Goal: Task Accomplishment & Management: Manage account settings

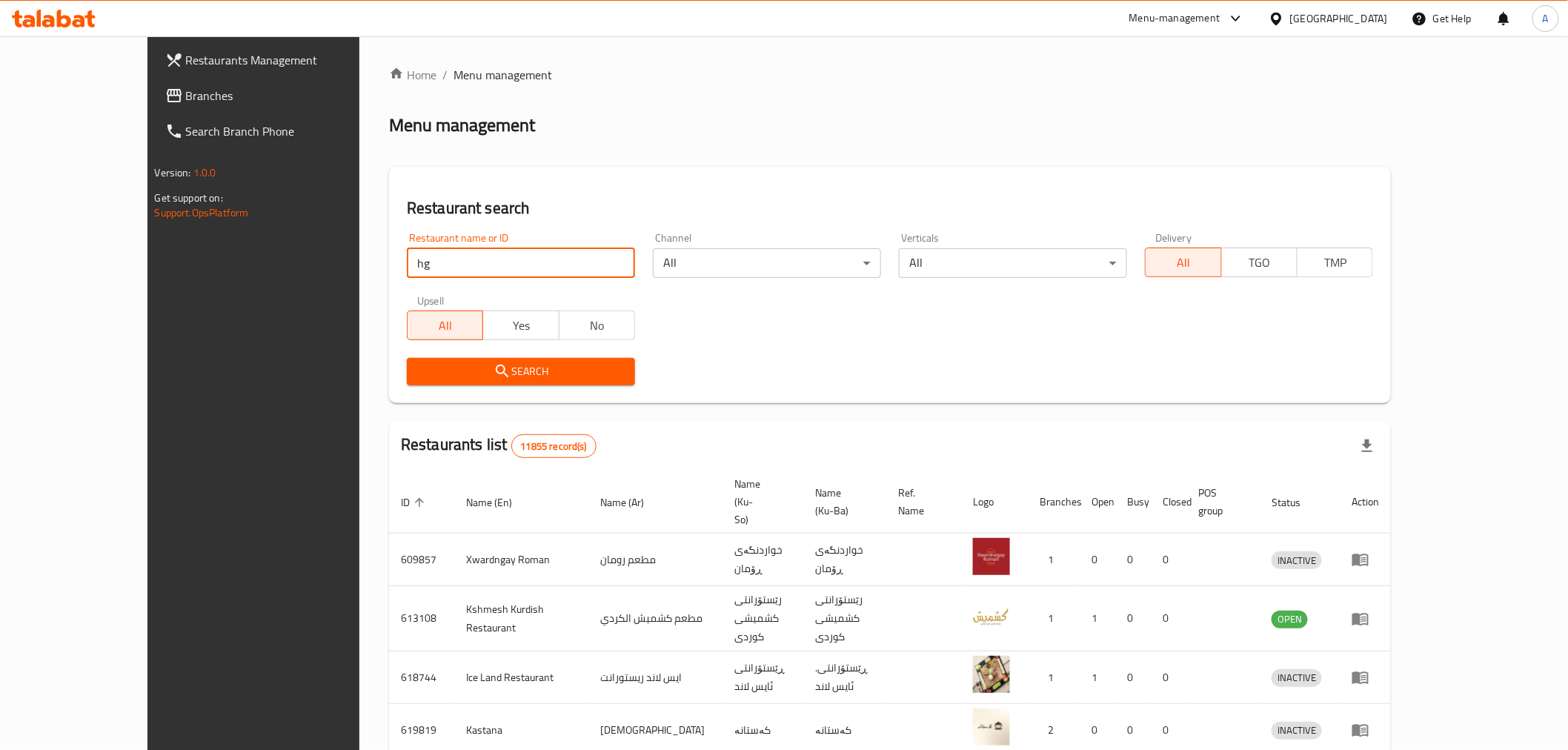
type input "h"
type input "العريش"
click button "Search" at bounding box center [521, 371] width 228 height 27
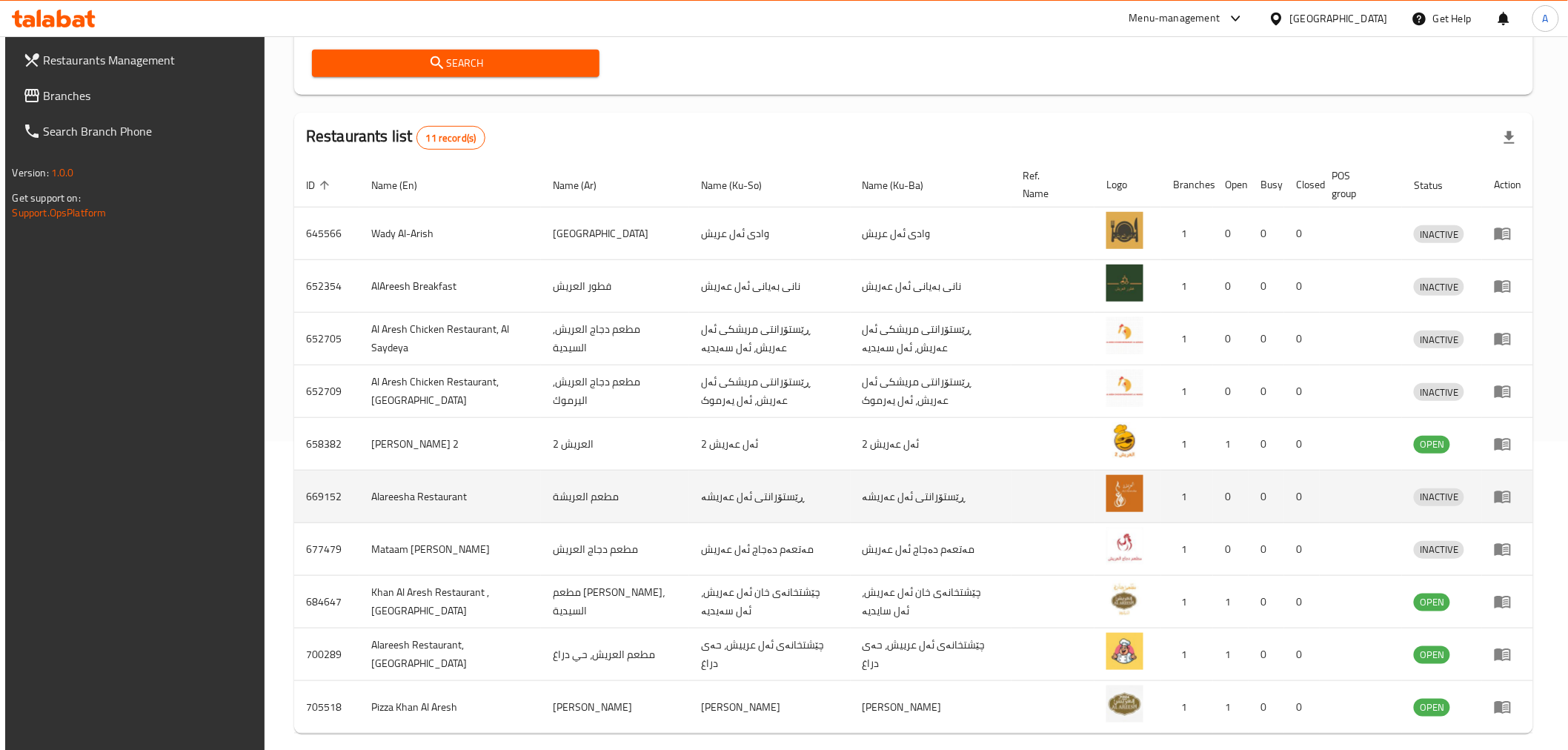
scroll to position [351, 0]
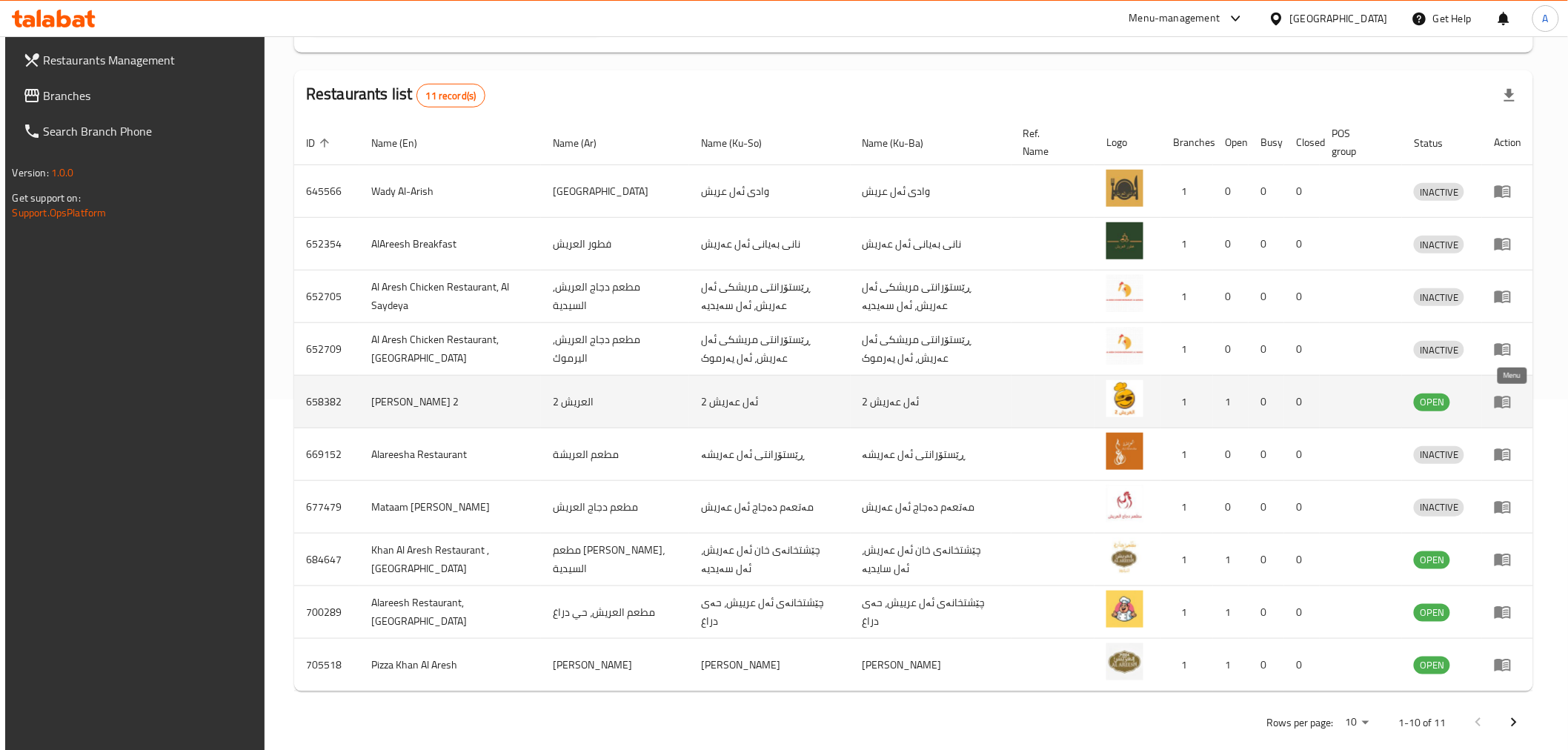
click at [1512, 399] on icon "enhanced table" at bounding box center [1503, 402] width 18 height 18
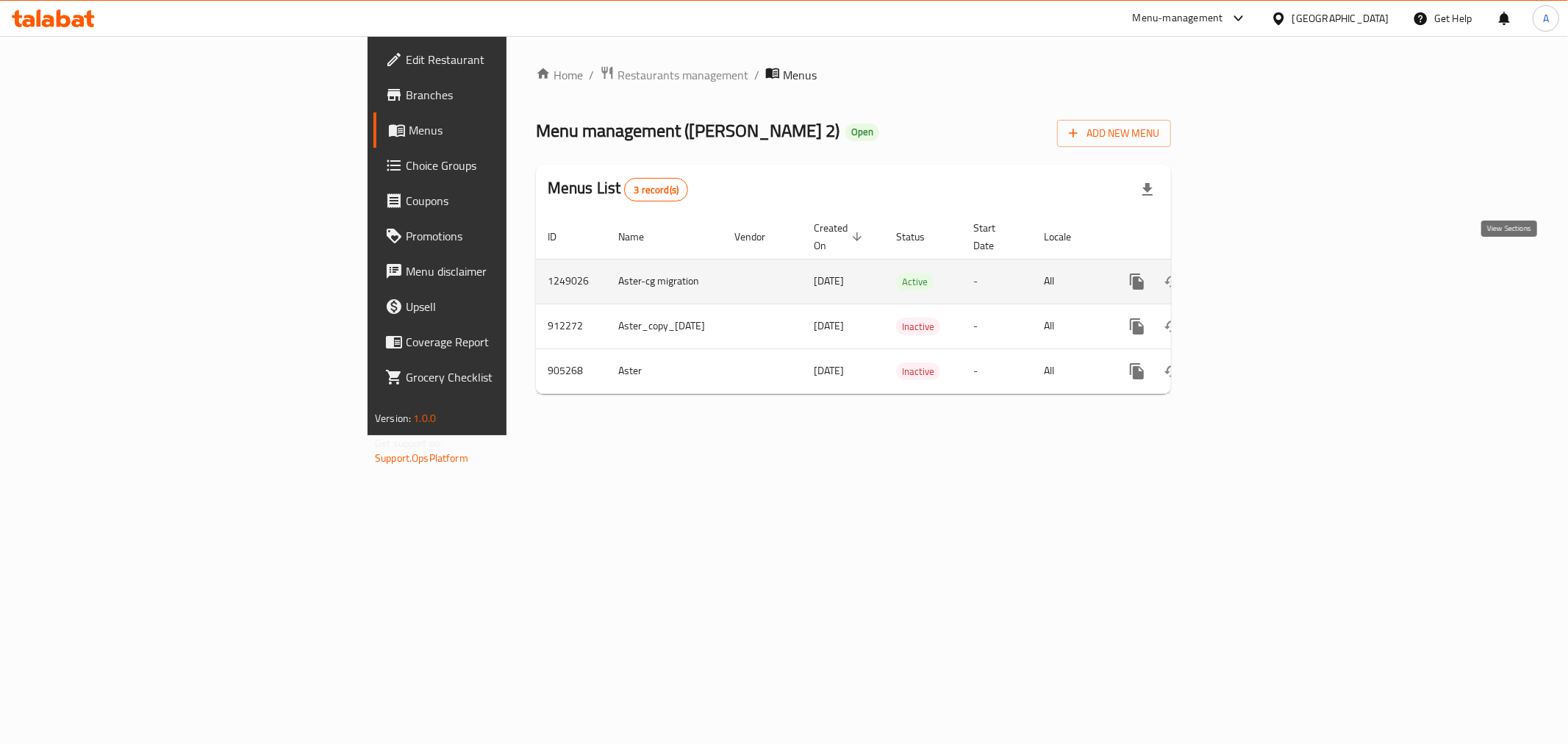
click at [1261, 277] on link "enhanced table" at bounding box center [1243, 282] width 35 height 35
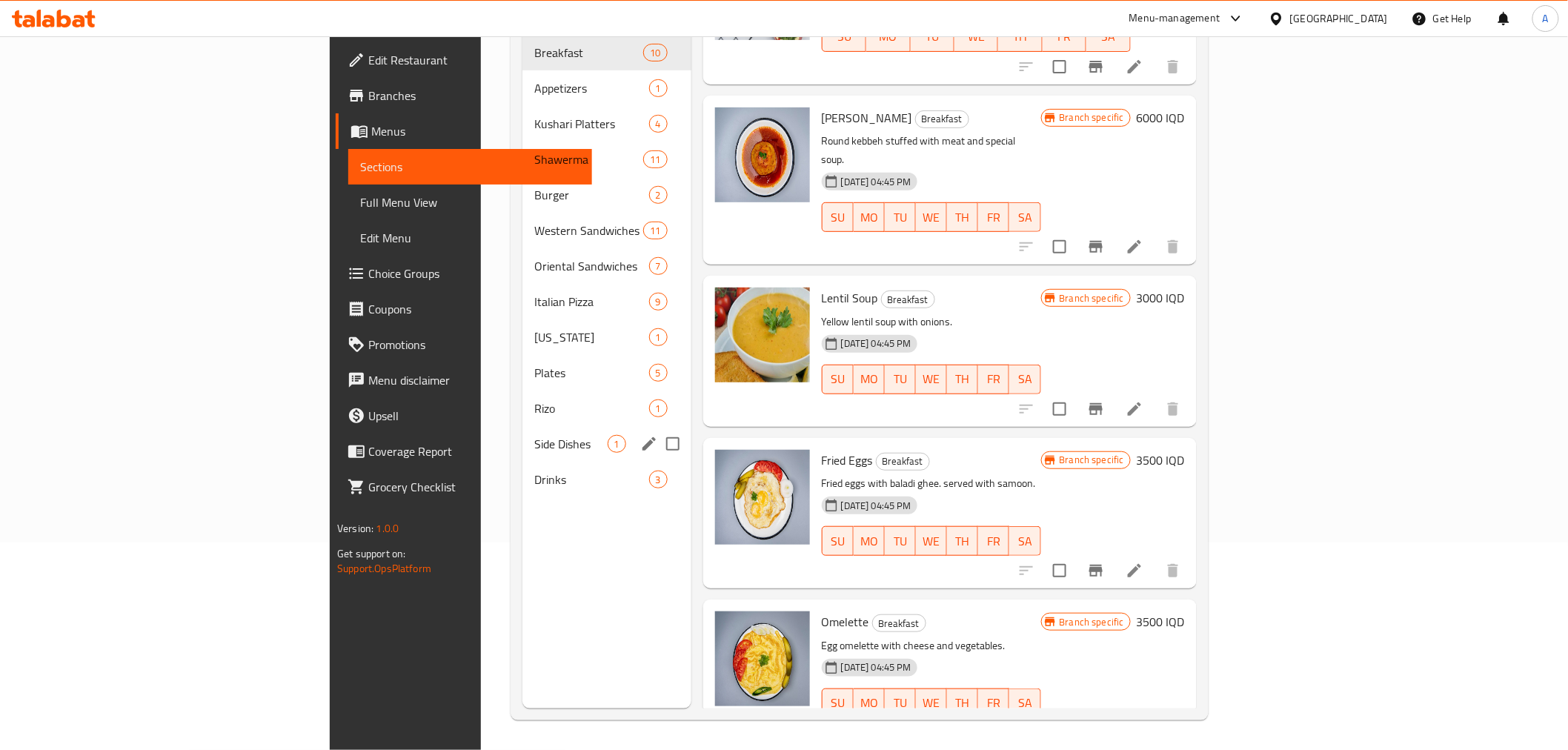
scroll to position [125, 0]
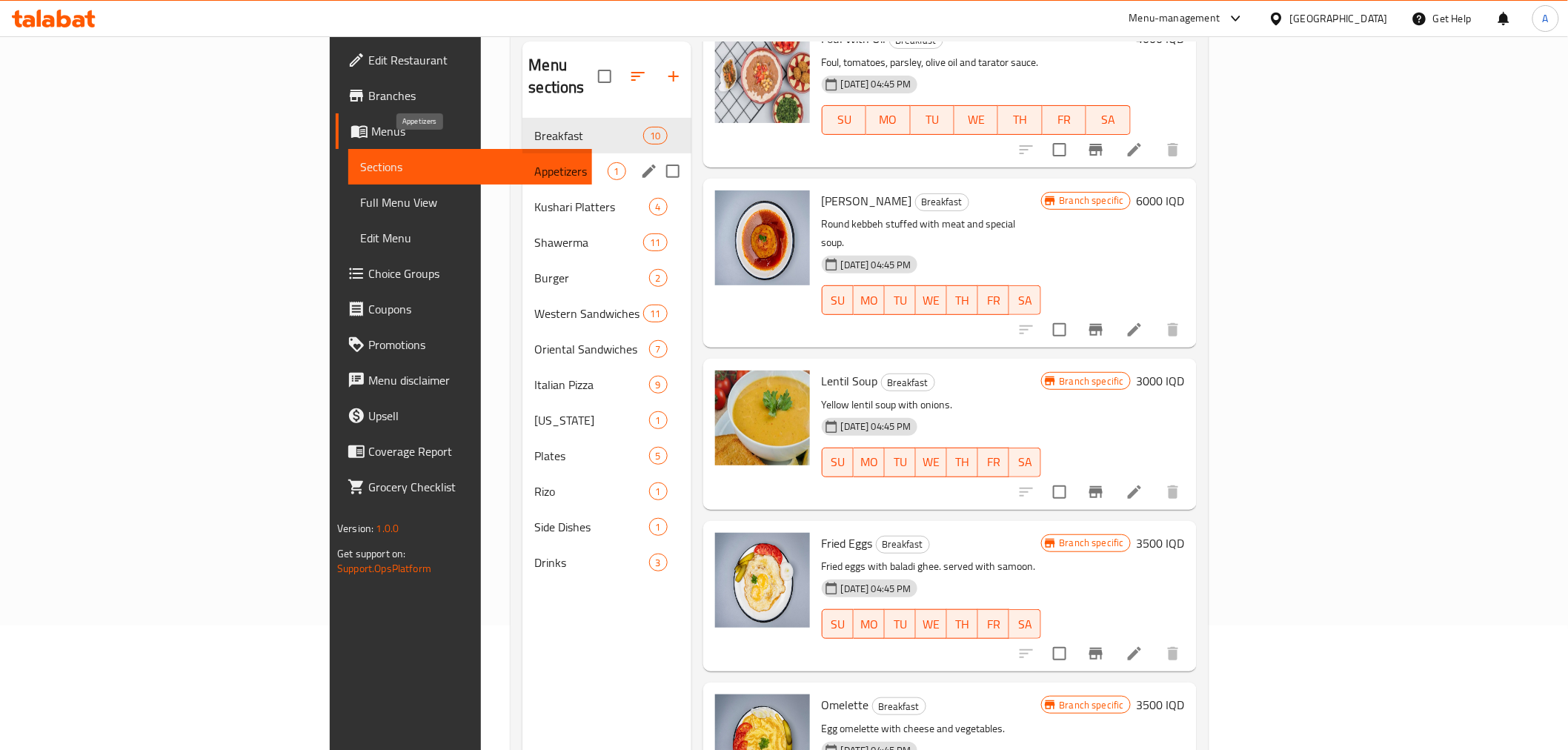
click at [535, 162] on span "Appetizers" at bounding box center [571, 171] width 73 height 18
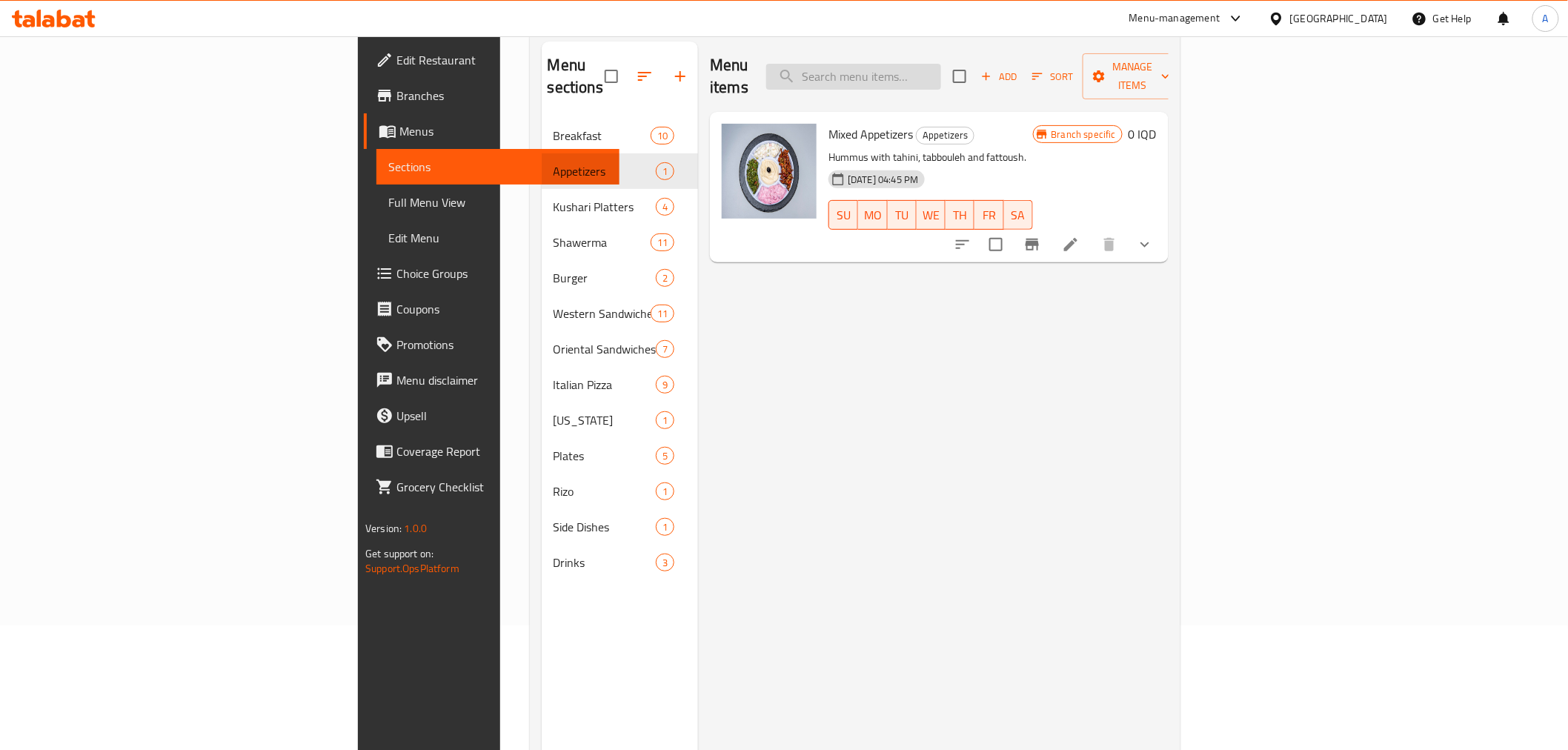
click at [941, 72] on input "search" at bounding box center [854, 76] width 175 height 26
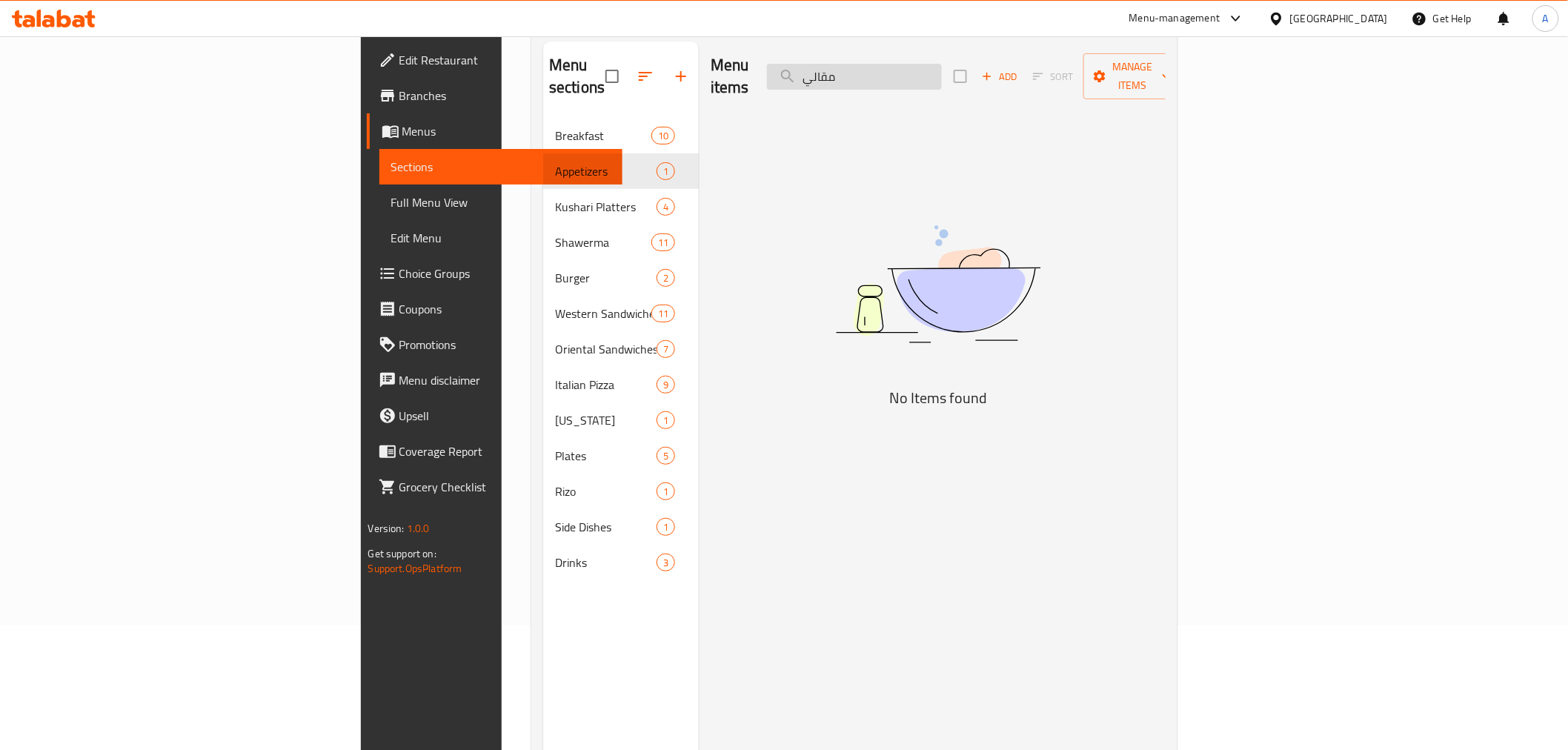
click at [942, 72] on input "مقالي" at bounding box center [855, 76] width 175 height 26
type input "مقالي"
click at [813, 278] on div "Menu items مقالي Add Sort Manage items No Items found" at bounding box center [933, 417] width 467 height 750
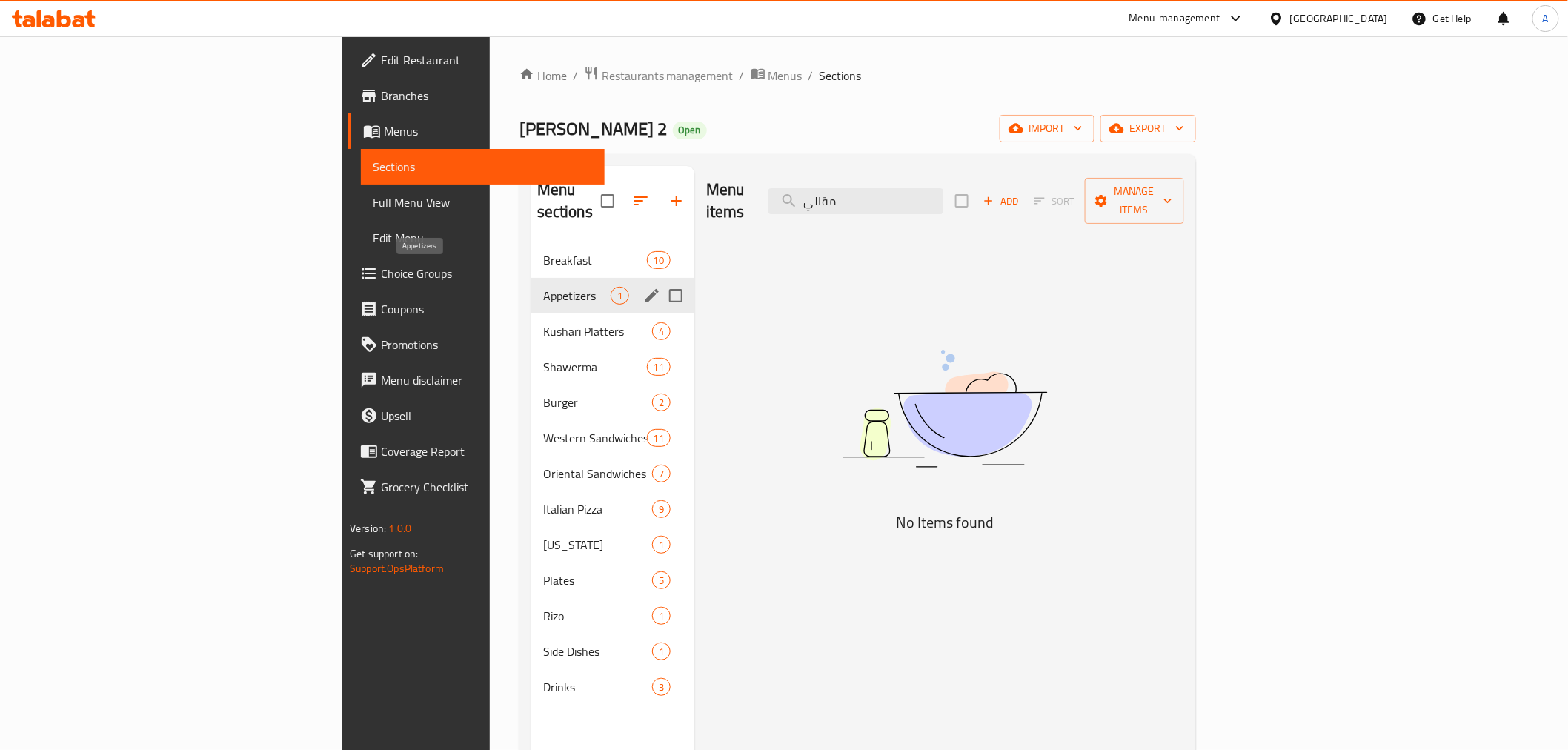
click at [543, 251] on span "Breakfast" at bounding box center [595, 260] width 104 height 18
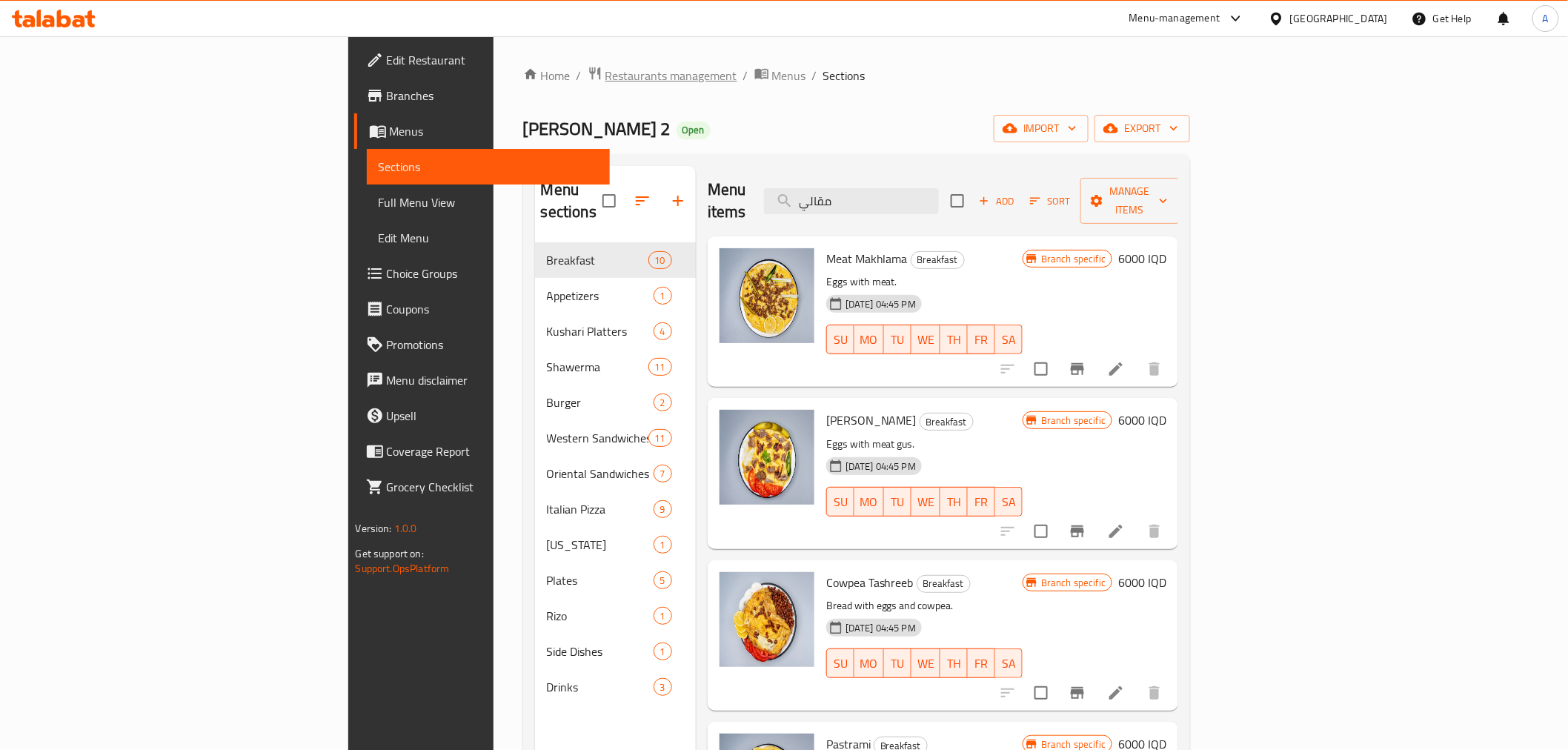
click at [606, 67] on span "Restaurants management" at bounding box center [672, 76] width 132 height 18
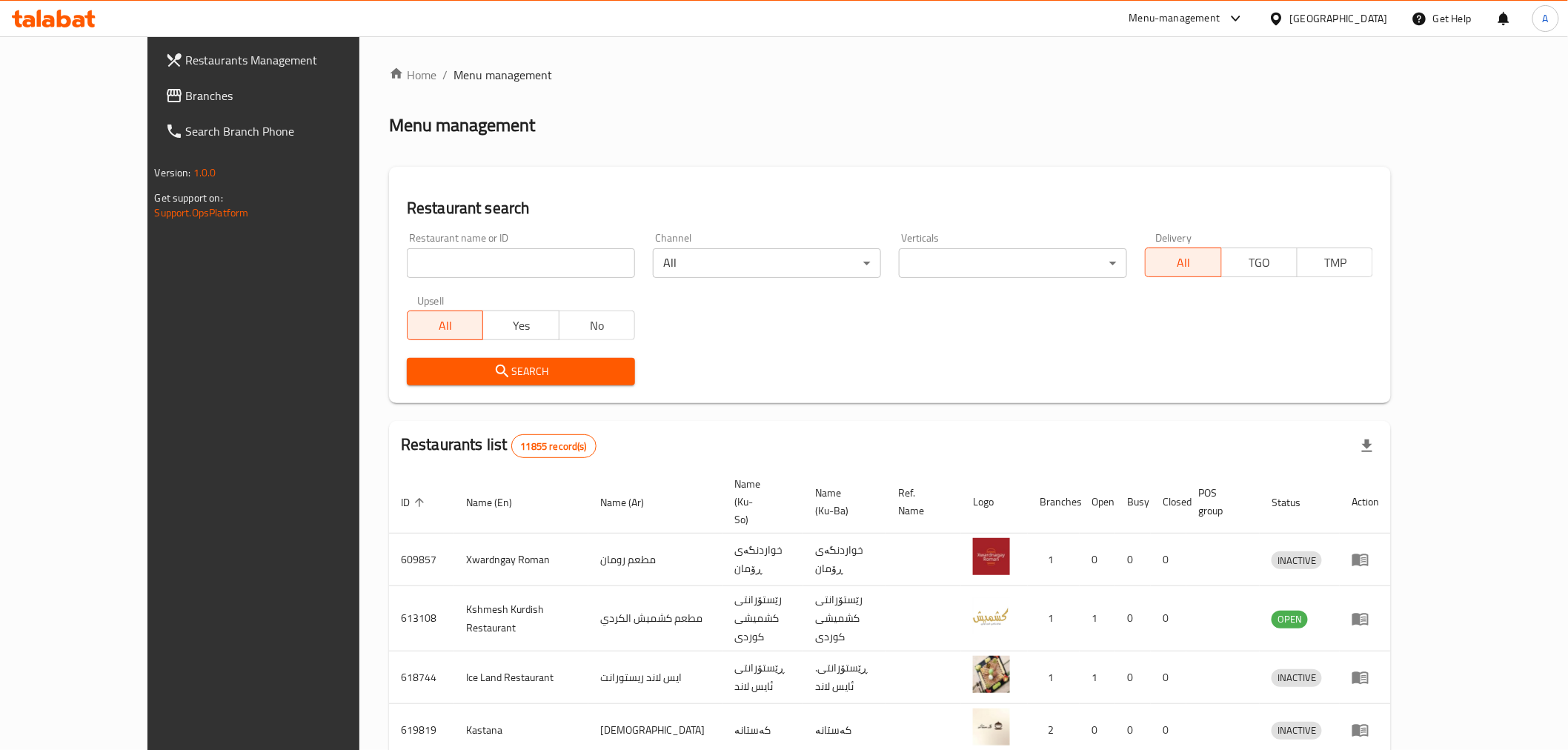
click at [413, 268] on div "Home / Menu management Menu management Restaurant search Restaurant name or ID …" at bounding box center [890, 594] width 1002 height 1056
click at [413, 268] on input "search" at bounding box center [521, 263] width 228 height 30
type input "فلافل الريحان"
click button "Search" at bounding box center [521, 371] width 228 height 27
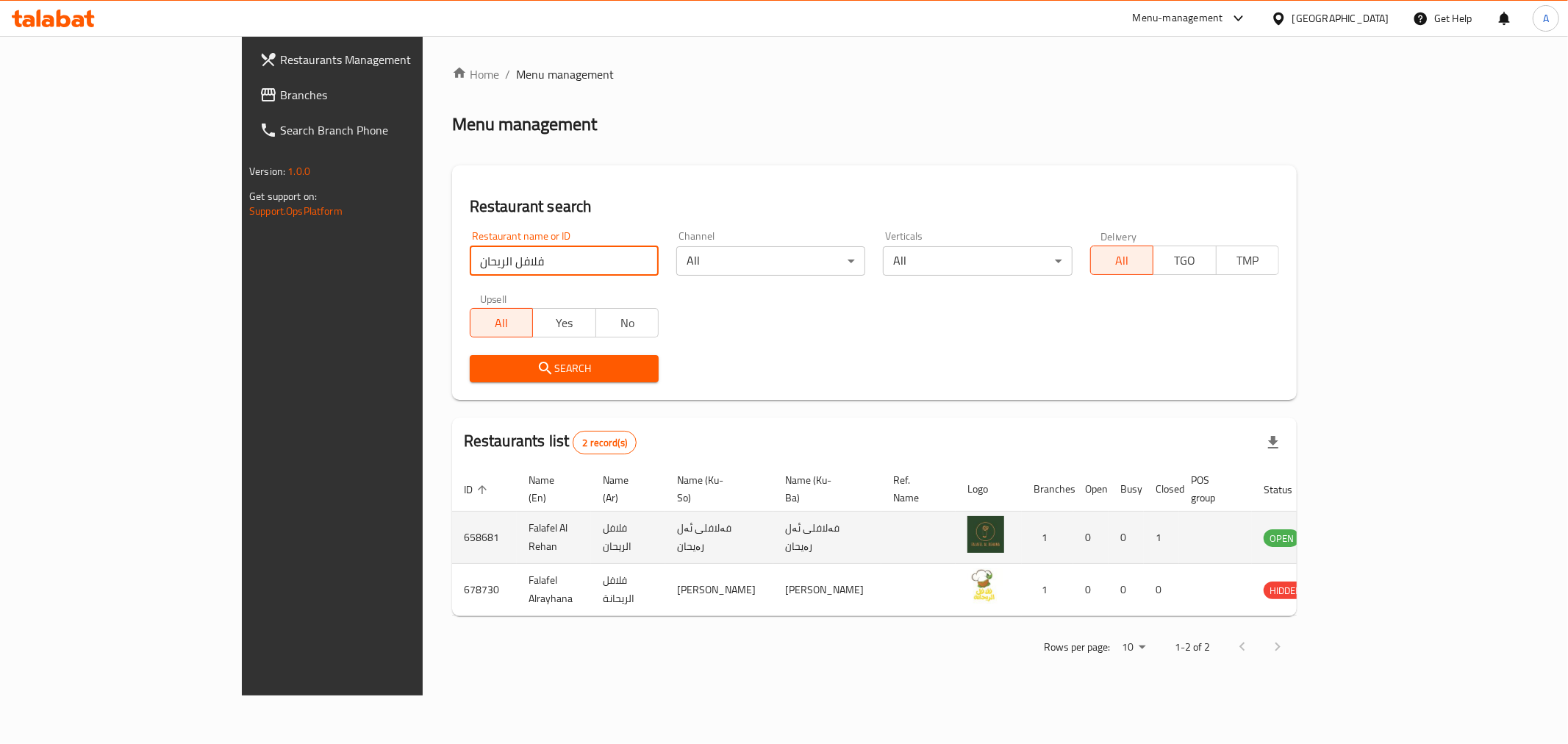
click at [1380, 512] on td "enhanced table" at bounding box center [1354, 537] width 51 height 52
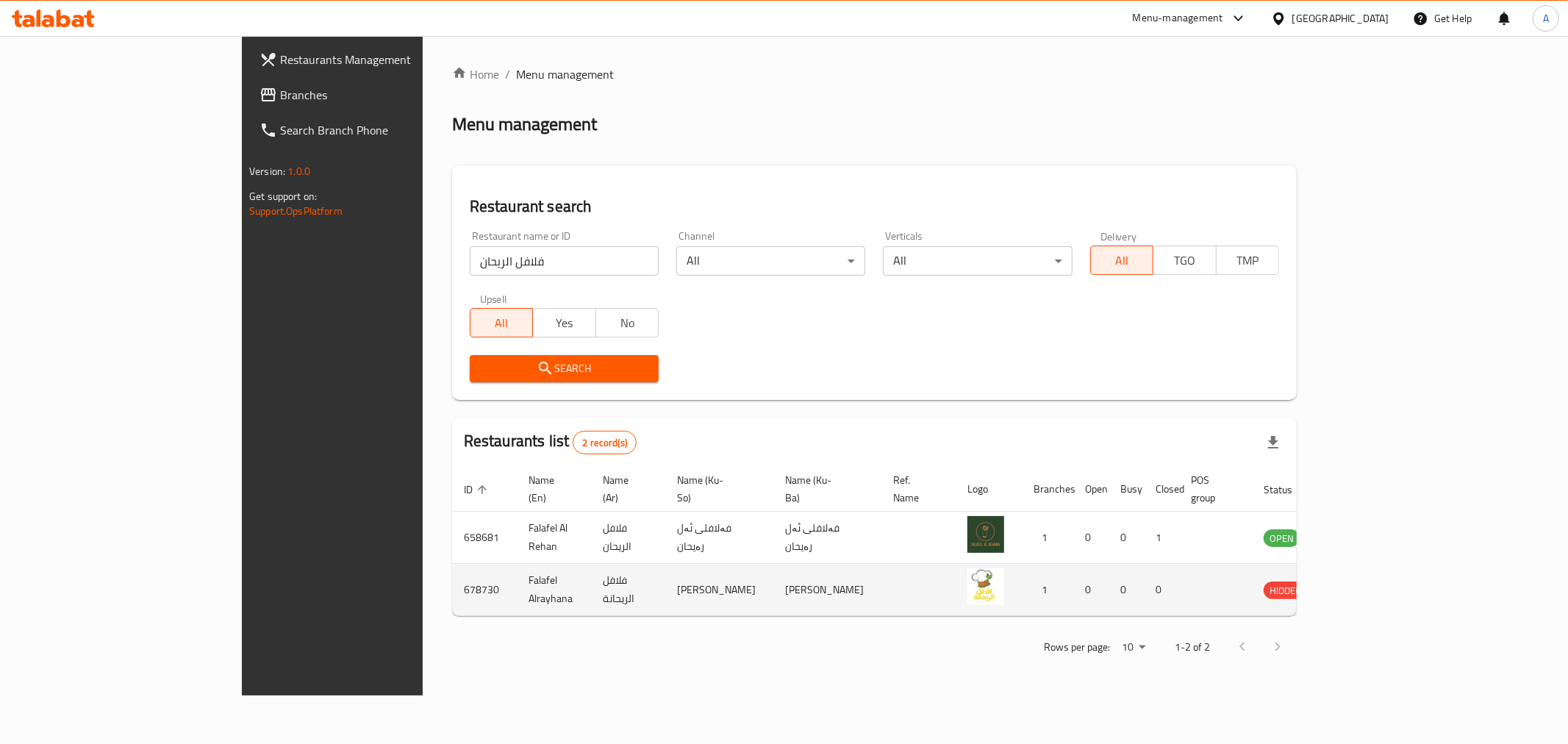
click at [1380, 564] on td "enhanced table" at bounding box center [1354, 590] width 51 height 52
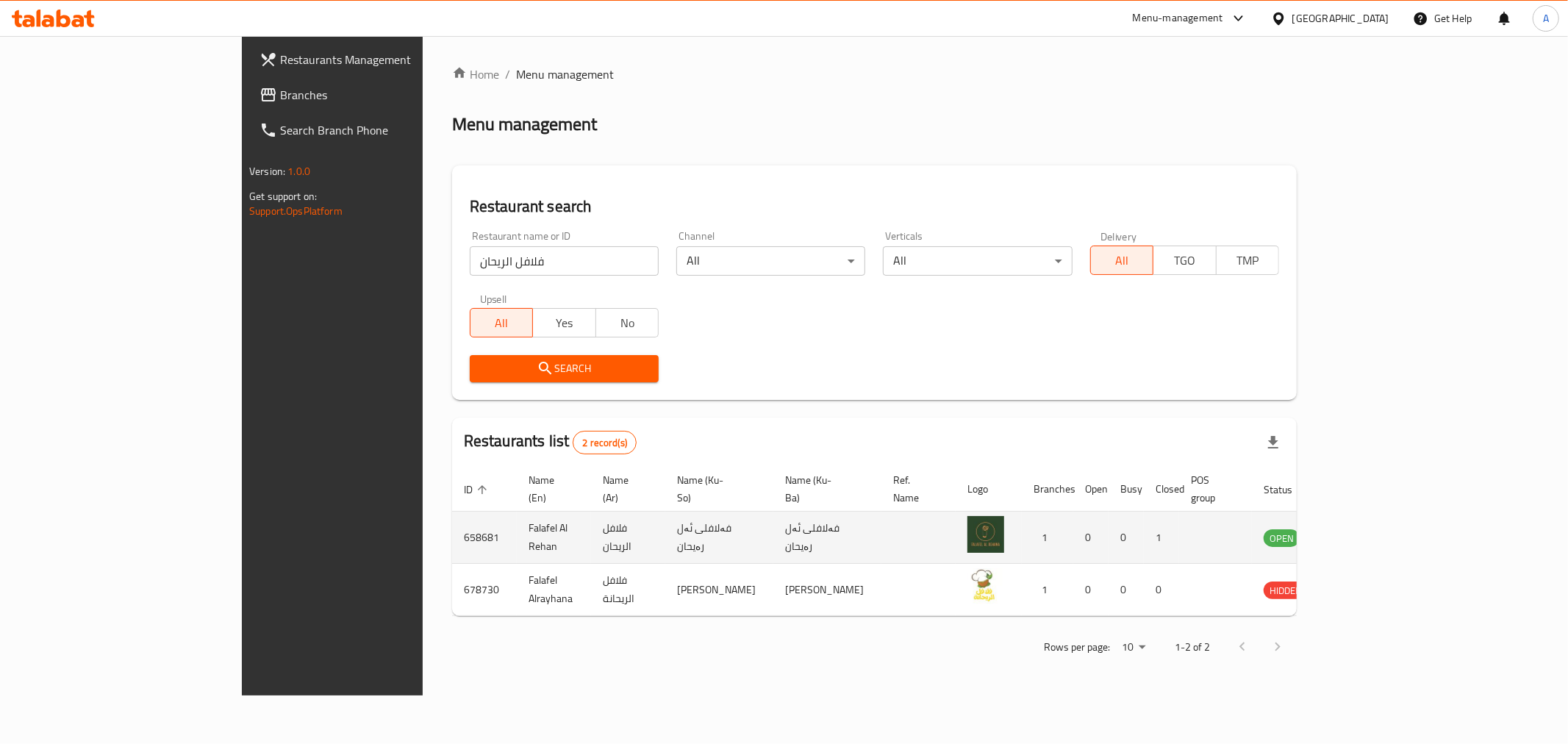
click at [1355, 535] on icon "enhanced table" at bounding box center [1353, 538] width 5 height 6
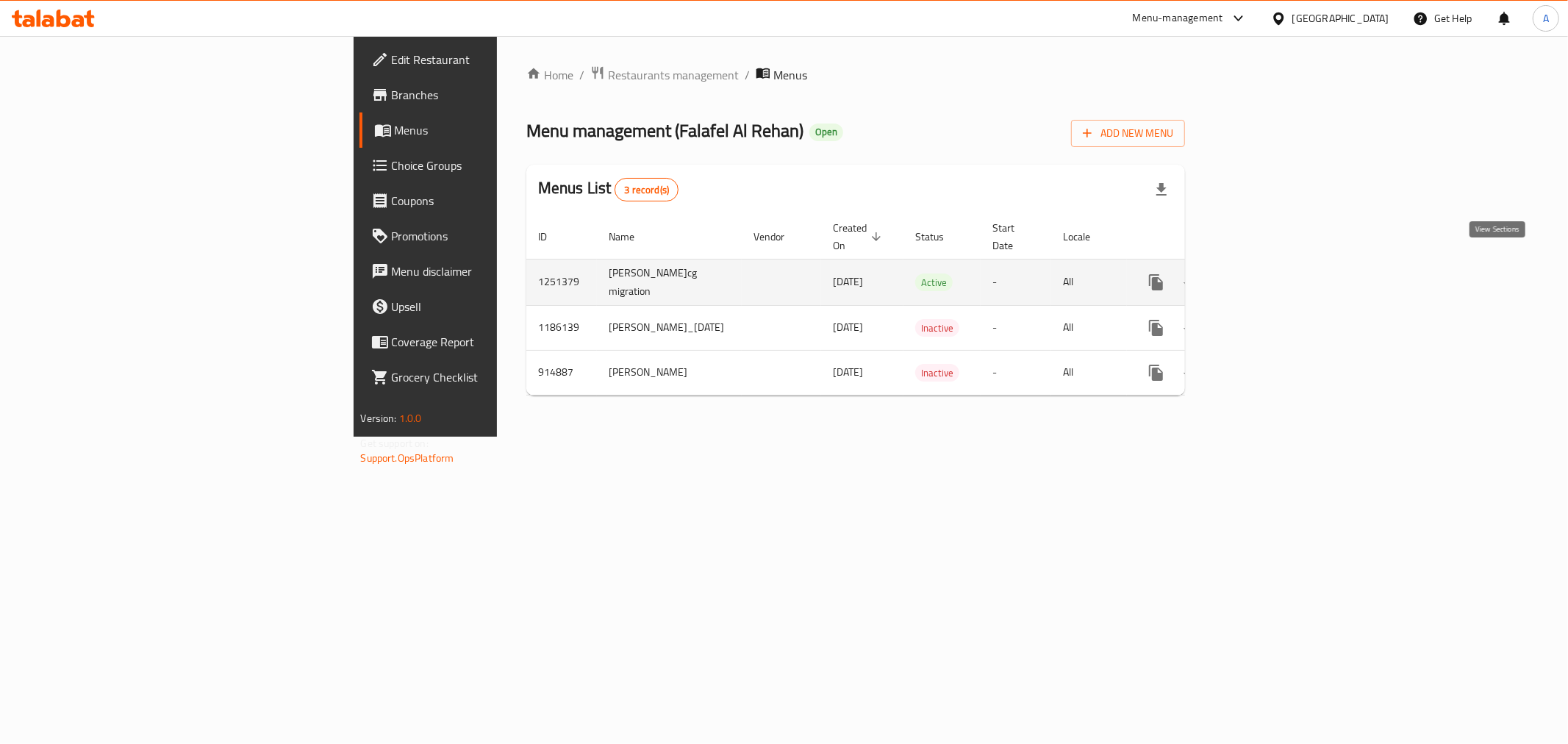
click at [1269, 276] on icon "enhanced table" at bounding box center [1262, 282] width 13 height 13
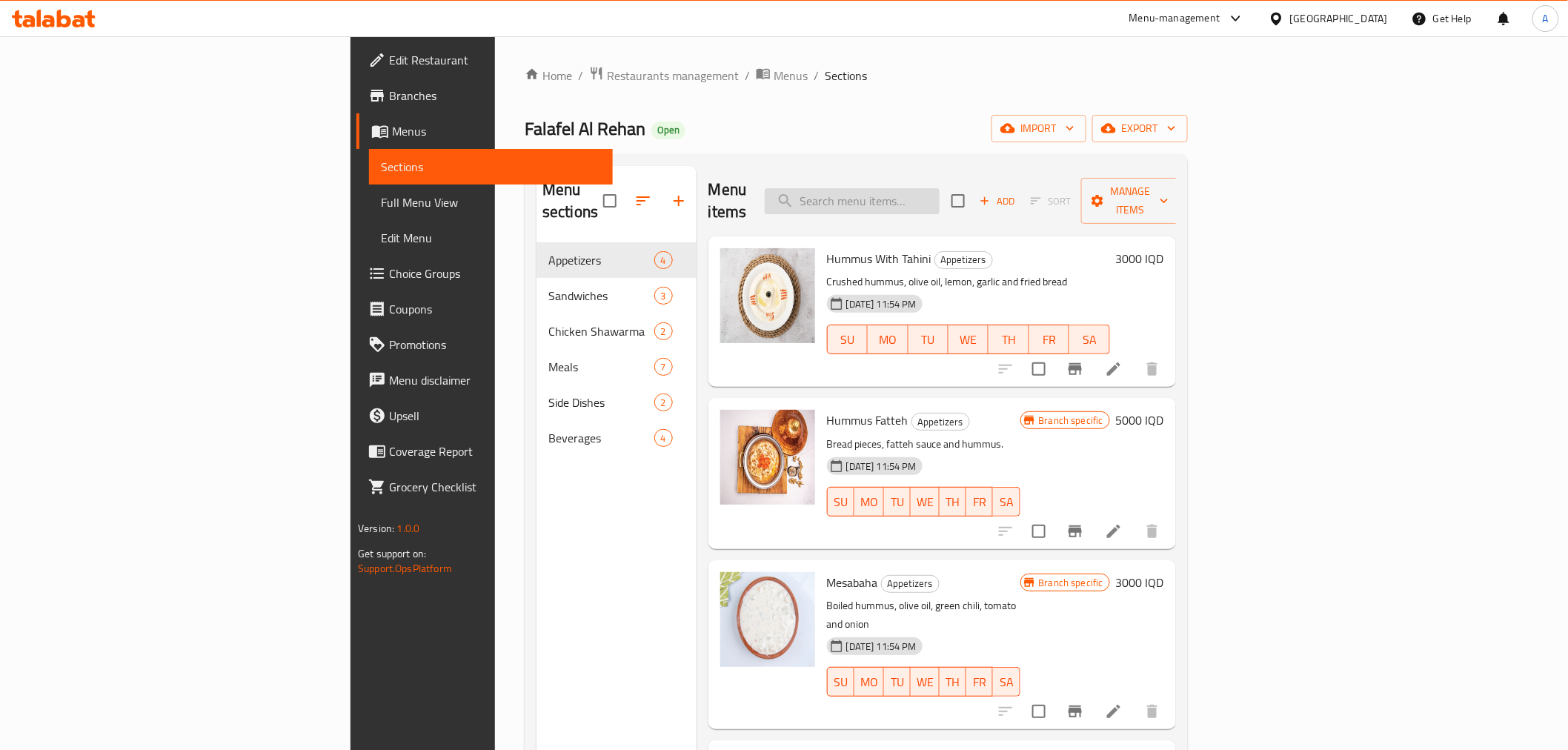
click at [939, 188] on input "search" at bounding box center [853, 201] width 175 height 26
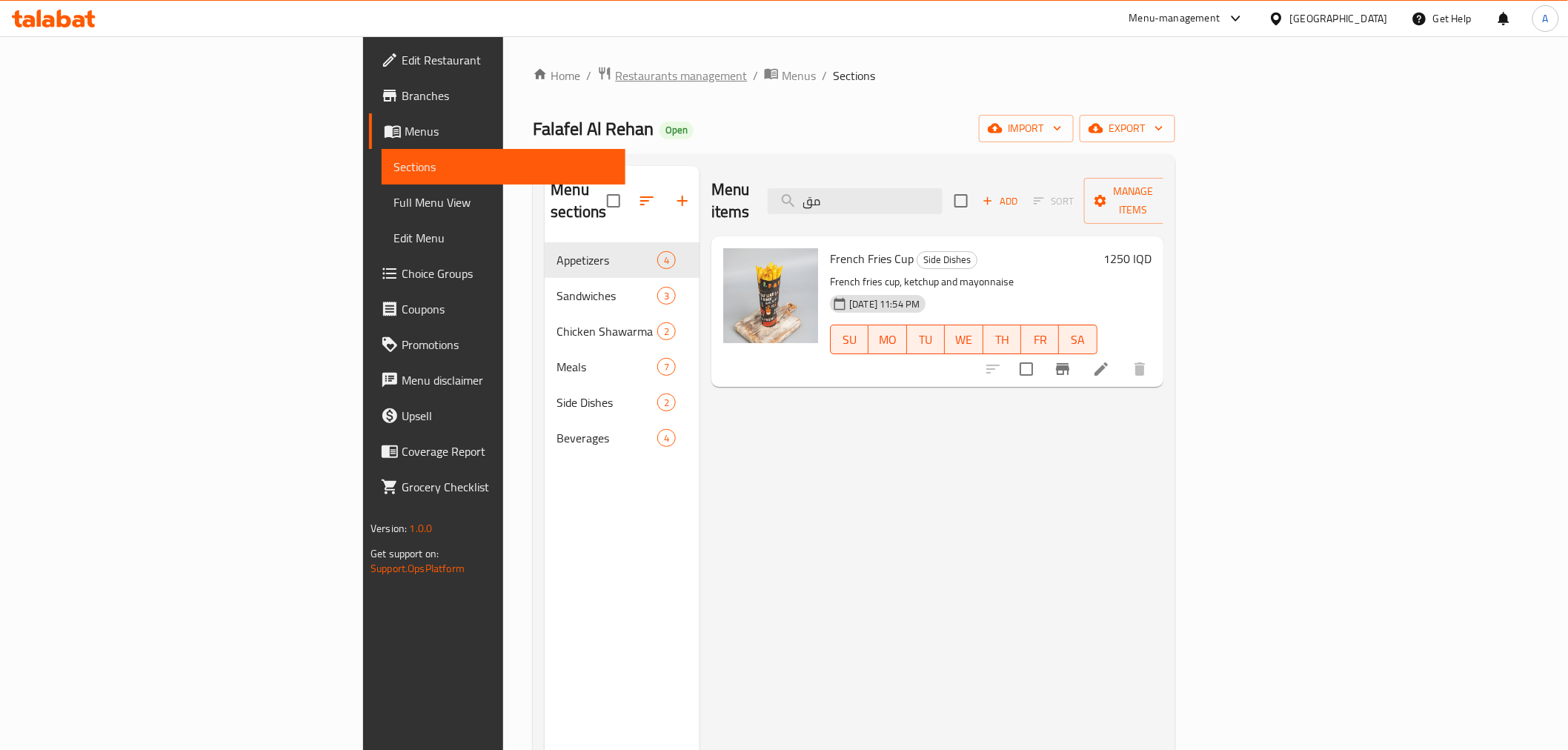
type input "مق"
click at [615, 71] on span "Restaurants management" at bounding box center [681, 76] width 132 height 18
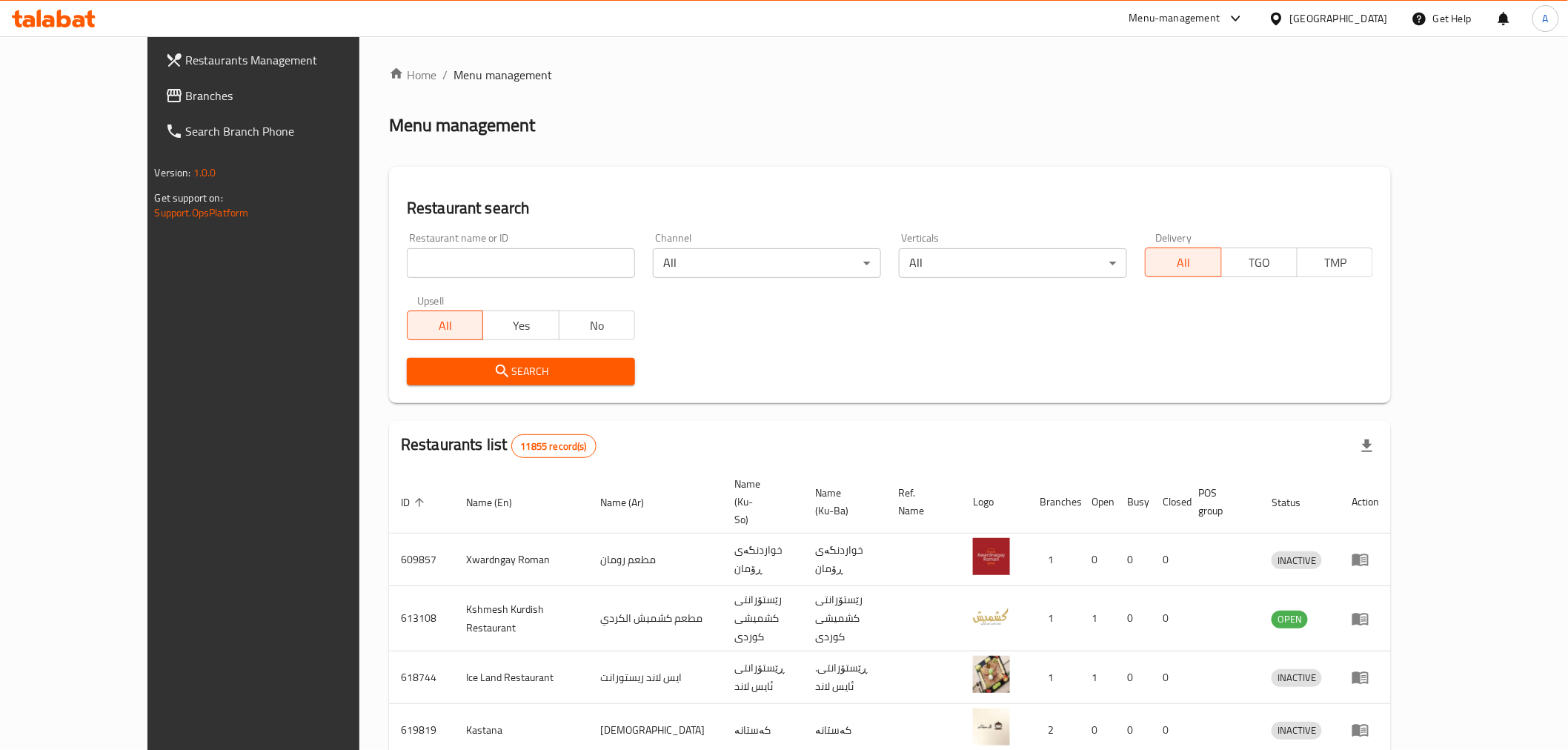
click at [506, 250] on input "search" at bounding box center [521, 263] width 228 height 30
click at [519, 107] on div "Home / Menu management Menu management Restaurant search Restaurant name or ID …" at bounding box center [890, 594] width 1002 height 1056
click at [466, 255] on input "search" at bounding box center [521, 263] width 228 height 30
type input "ن"
click button "Search" at bounding box center [521, 371] width 228 height 27
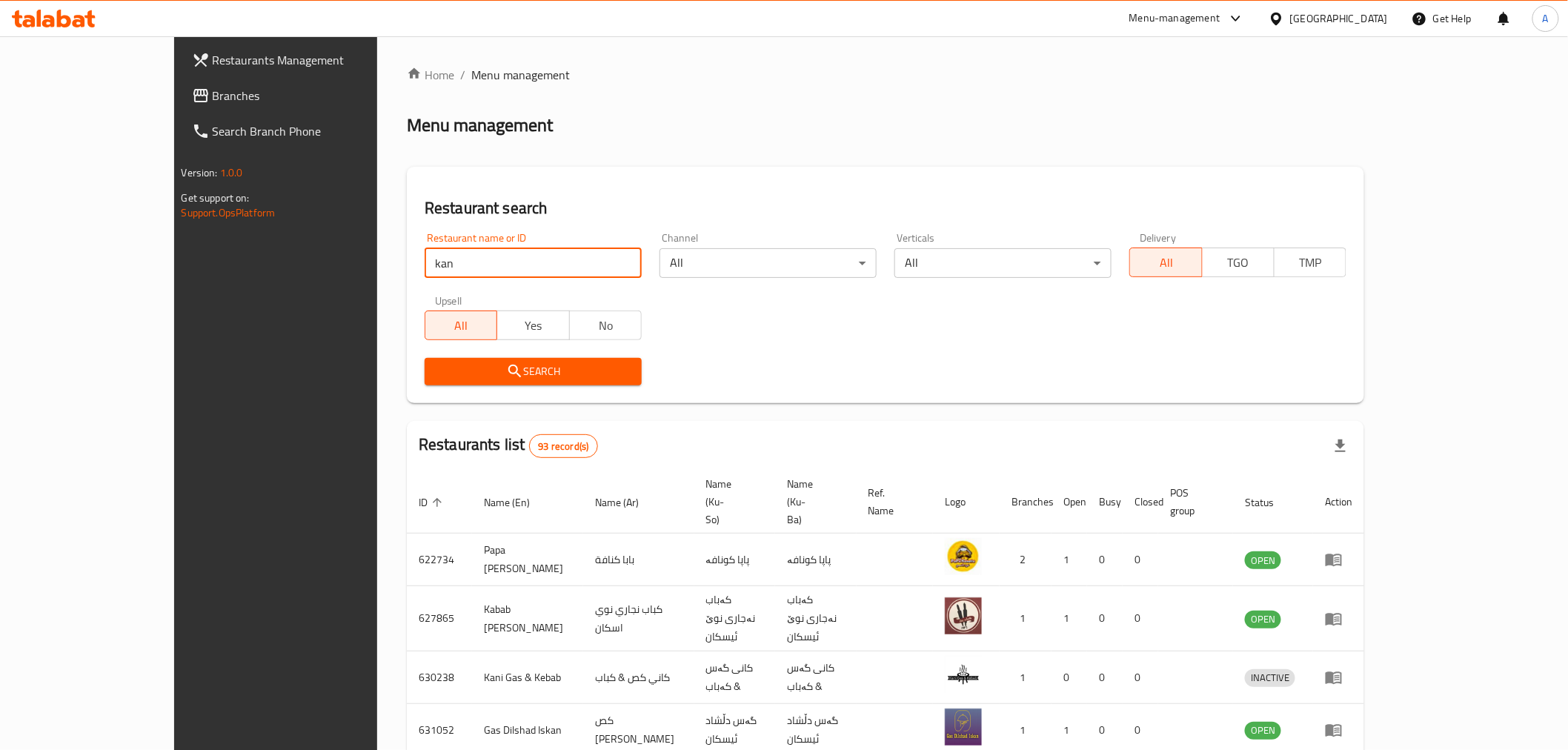
click at [449, 274] on input "kan" at bounding box center [533, 263] width 217 height 30
type input "العريش"
click button "Search" at bounding box center [533, 371] width 217 height 27
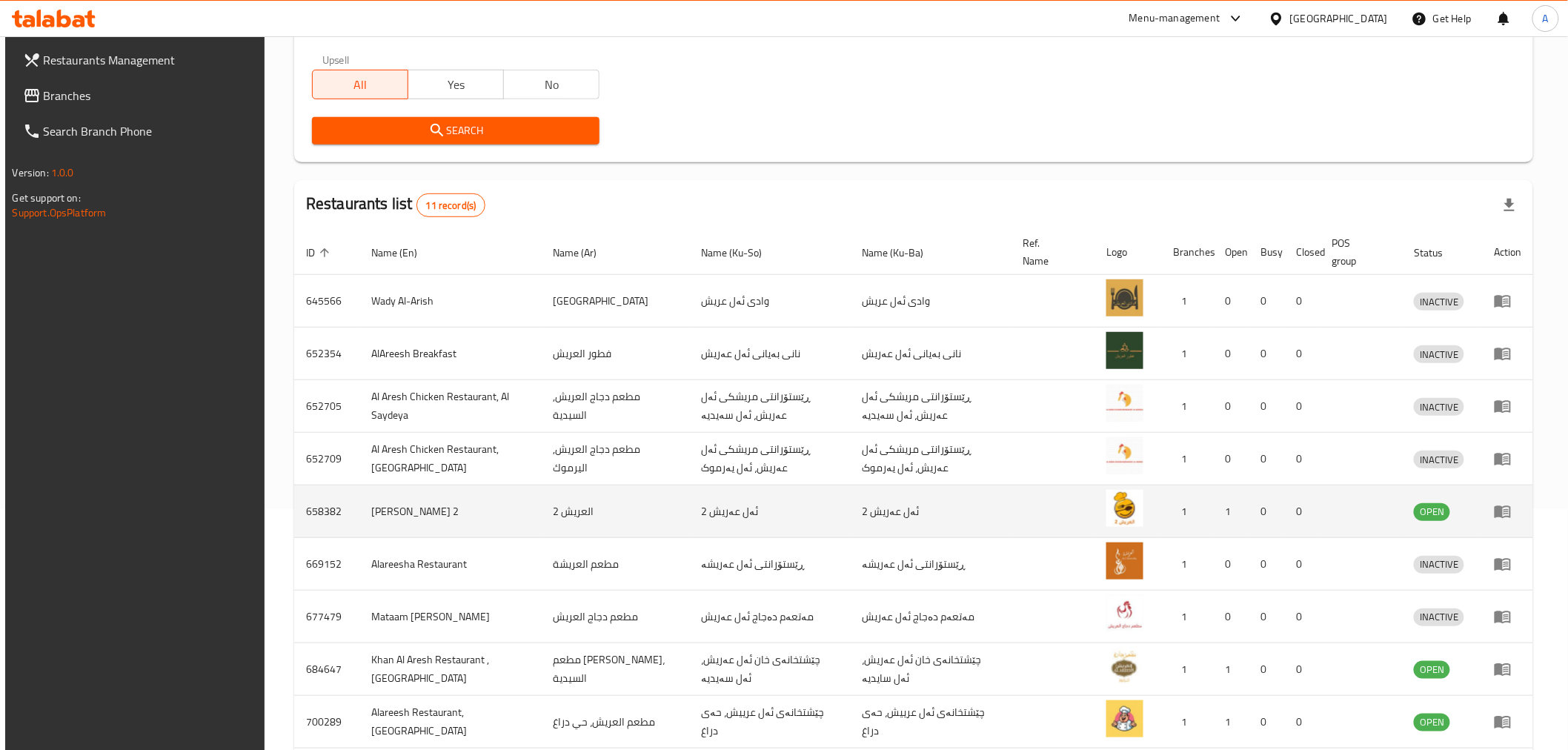
scroll to position [247, 0]
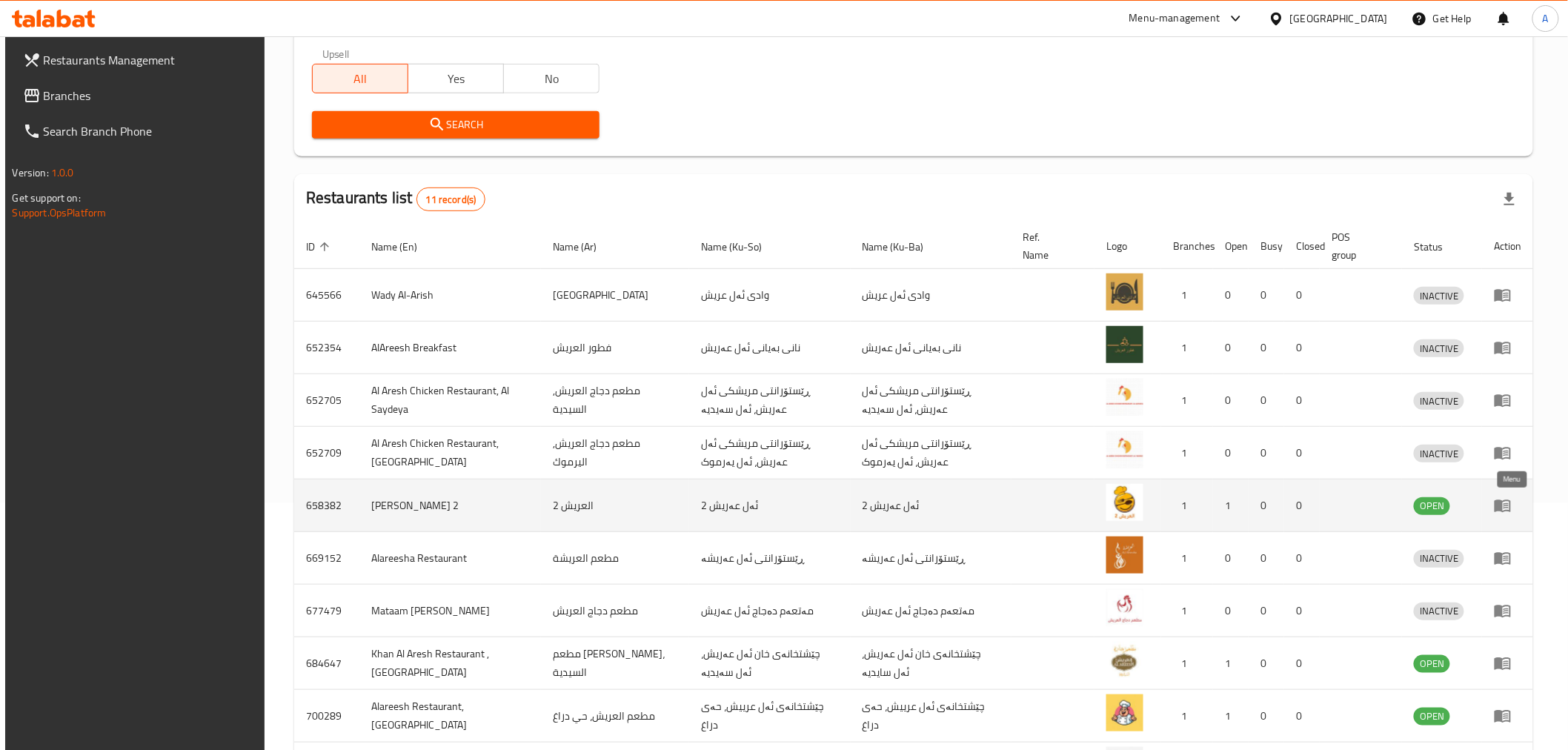
click at [1518, 504] on link "enhanced table" at bounding box center [1507, 505] width 27 height 18
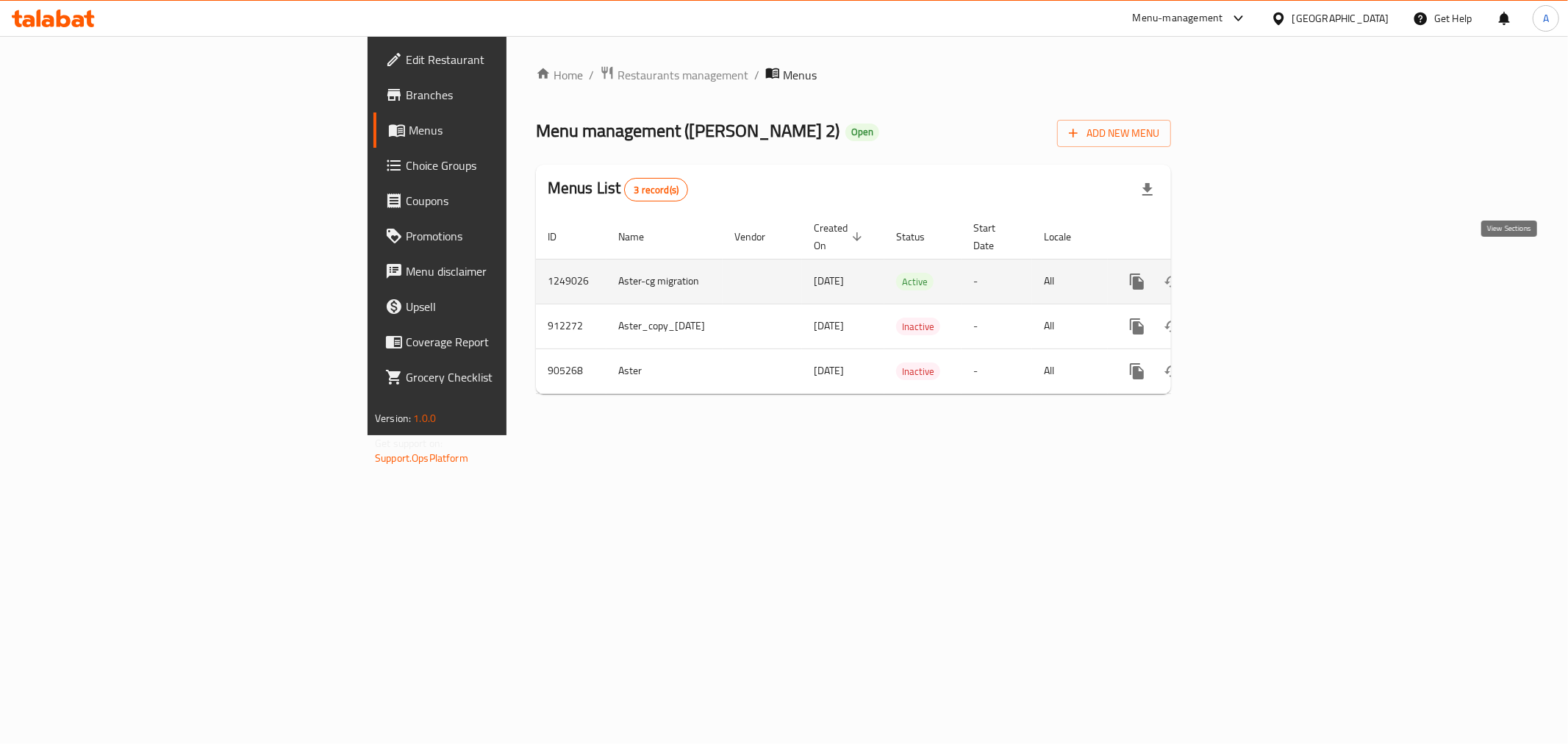
click at [1252, 273] on icon "enhanced table" at bounding box center [1243, 282] width 18 height 18
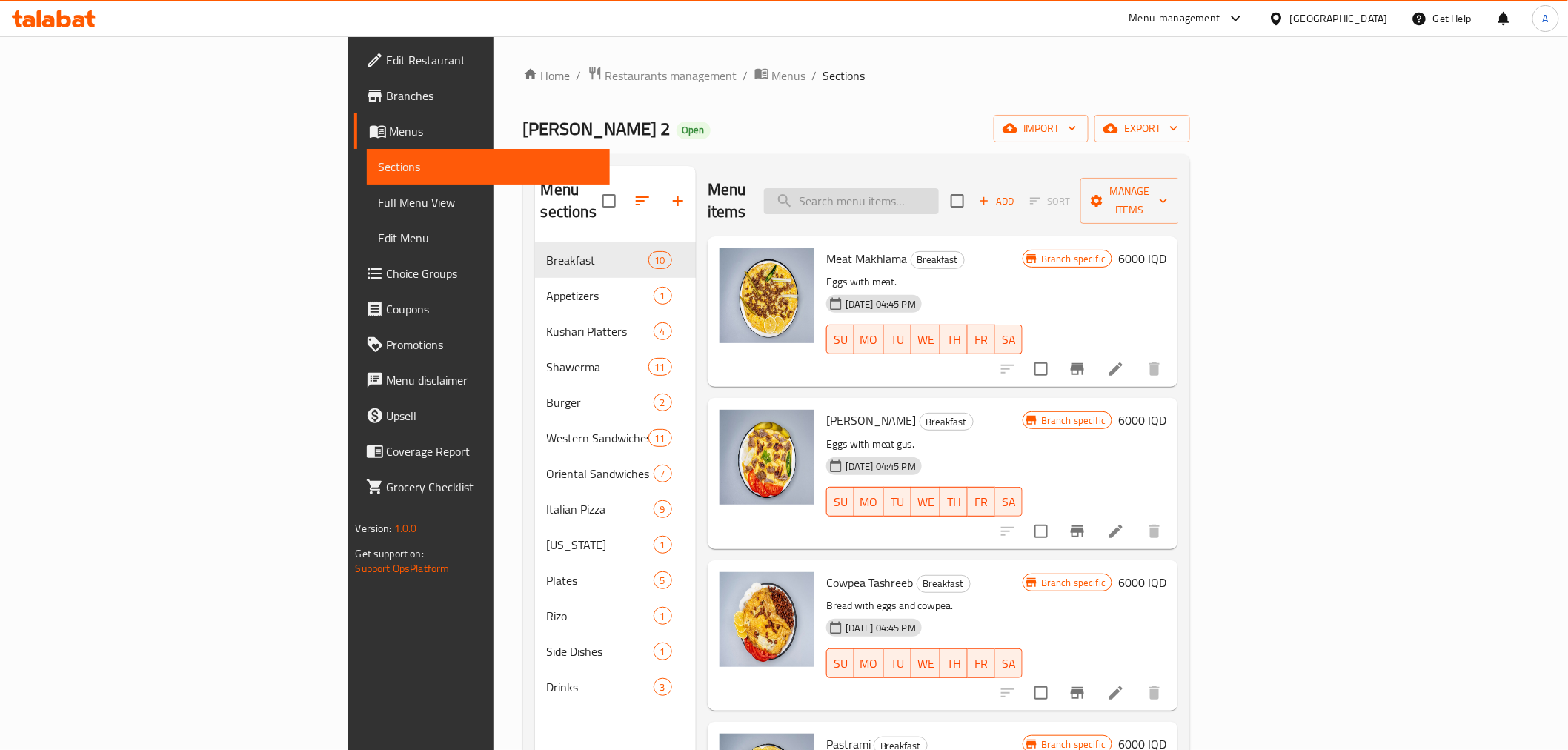
click at [939, 188] on input "search" at bounding box center [852, 201] width 175 height 26
type input "u"
type input "عدس"
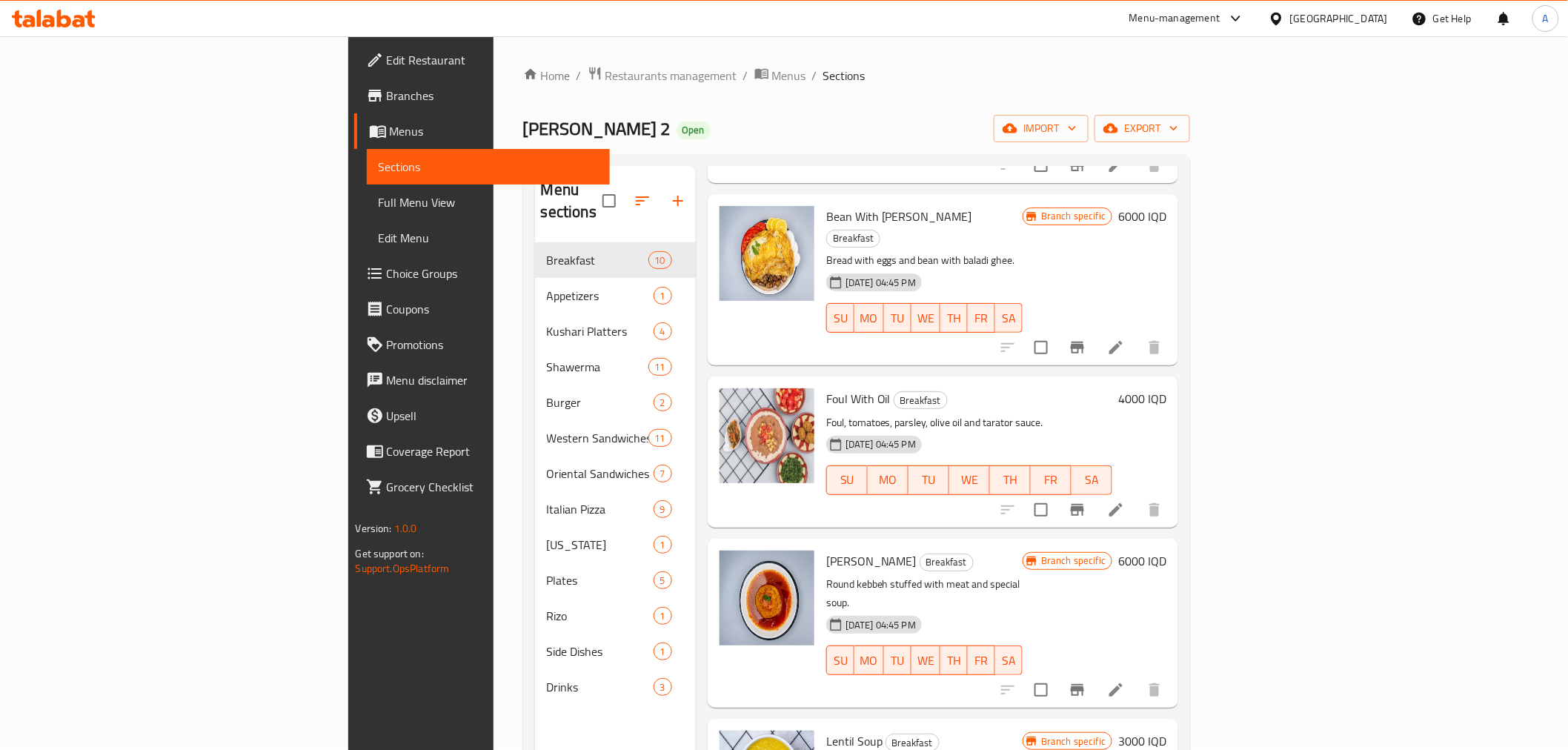
scroll to position [741, 0]
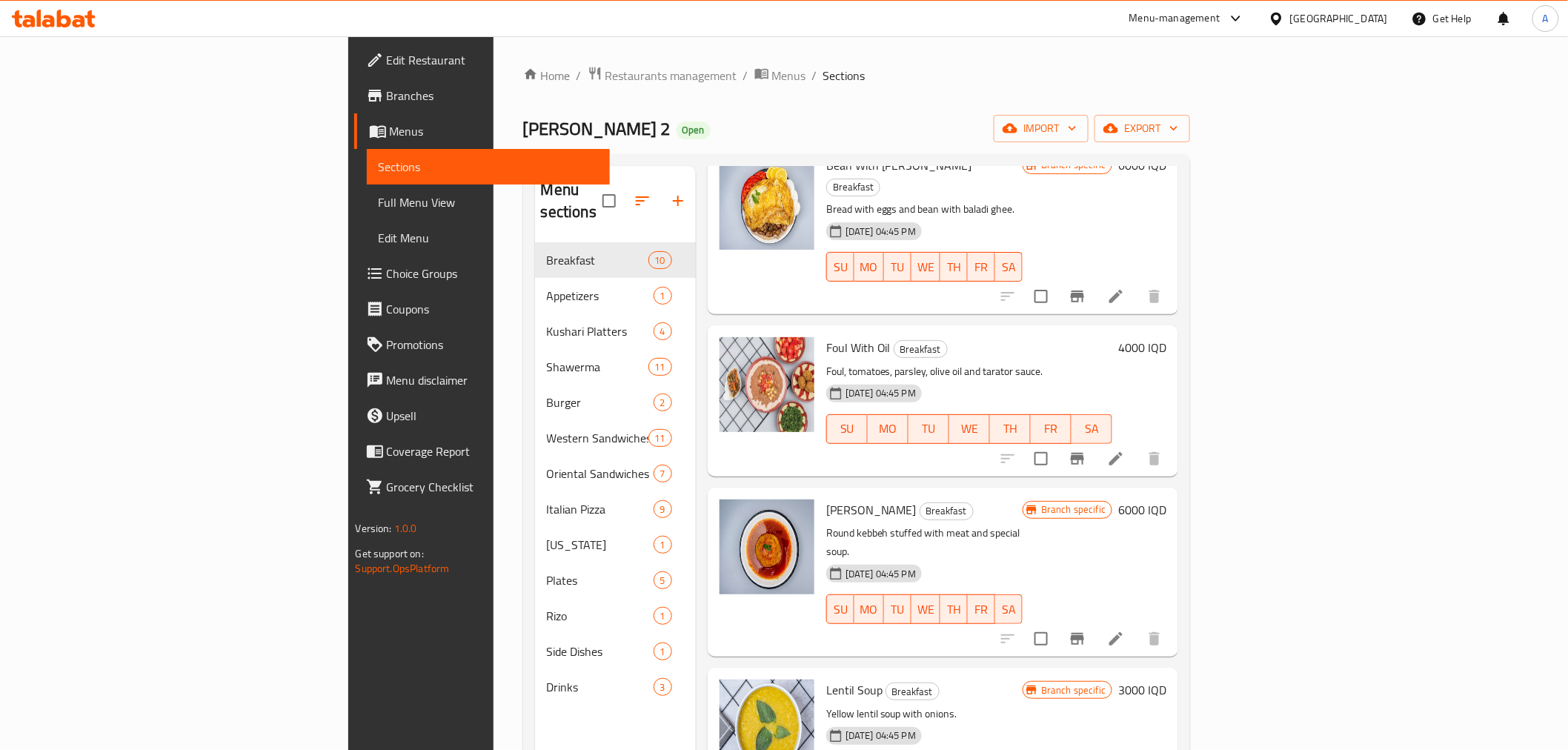
click at [1137, 283] on li at bounding box center [1116, 296] width 42 height 27
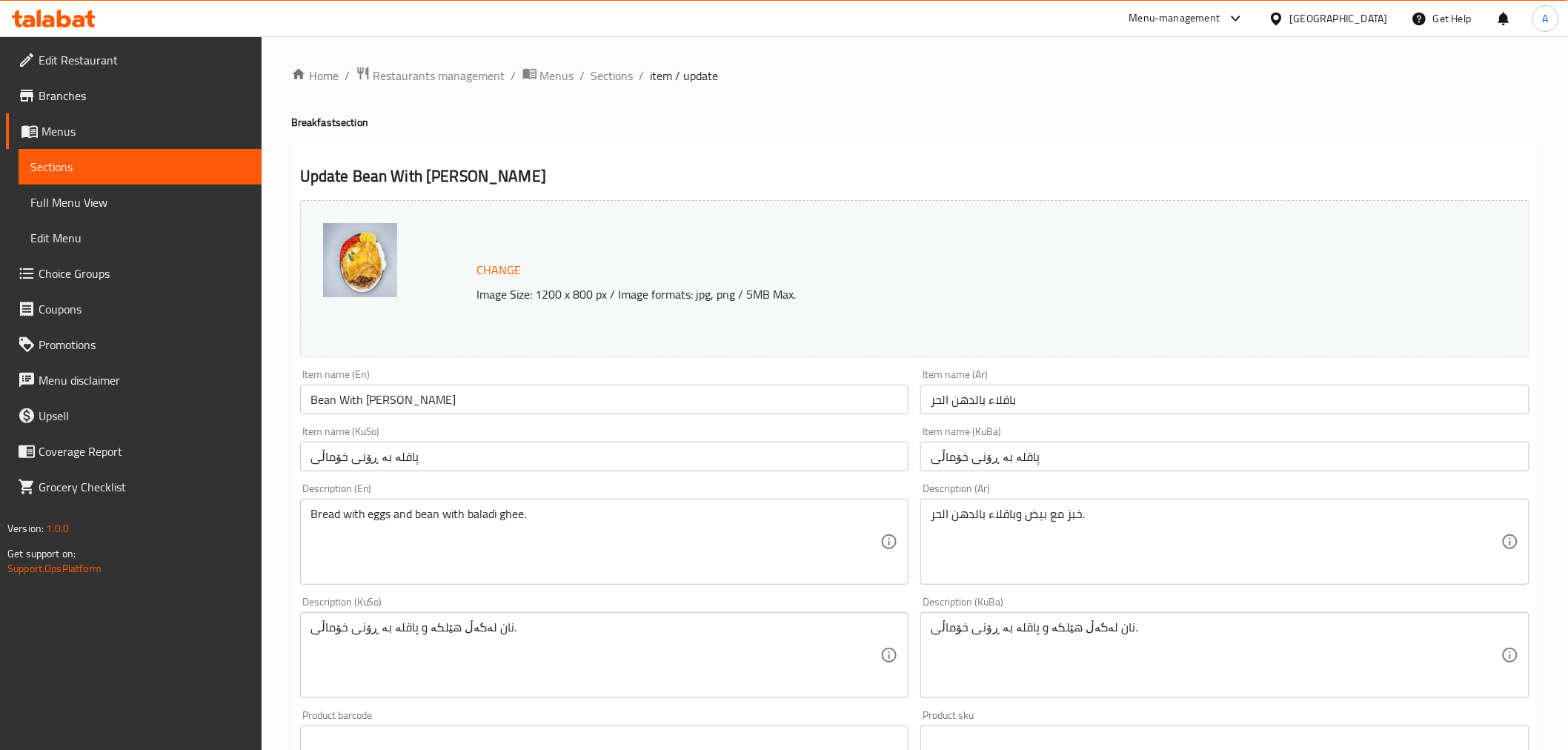
click at [381, 405] on input "Bean With [PERSON_NAME]" at bounding box center [605, 399] width 609 height 30
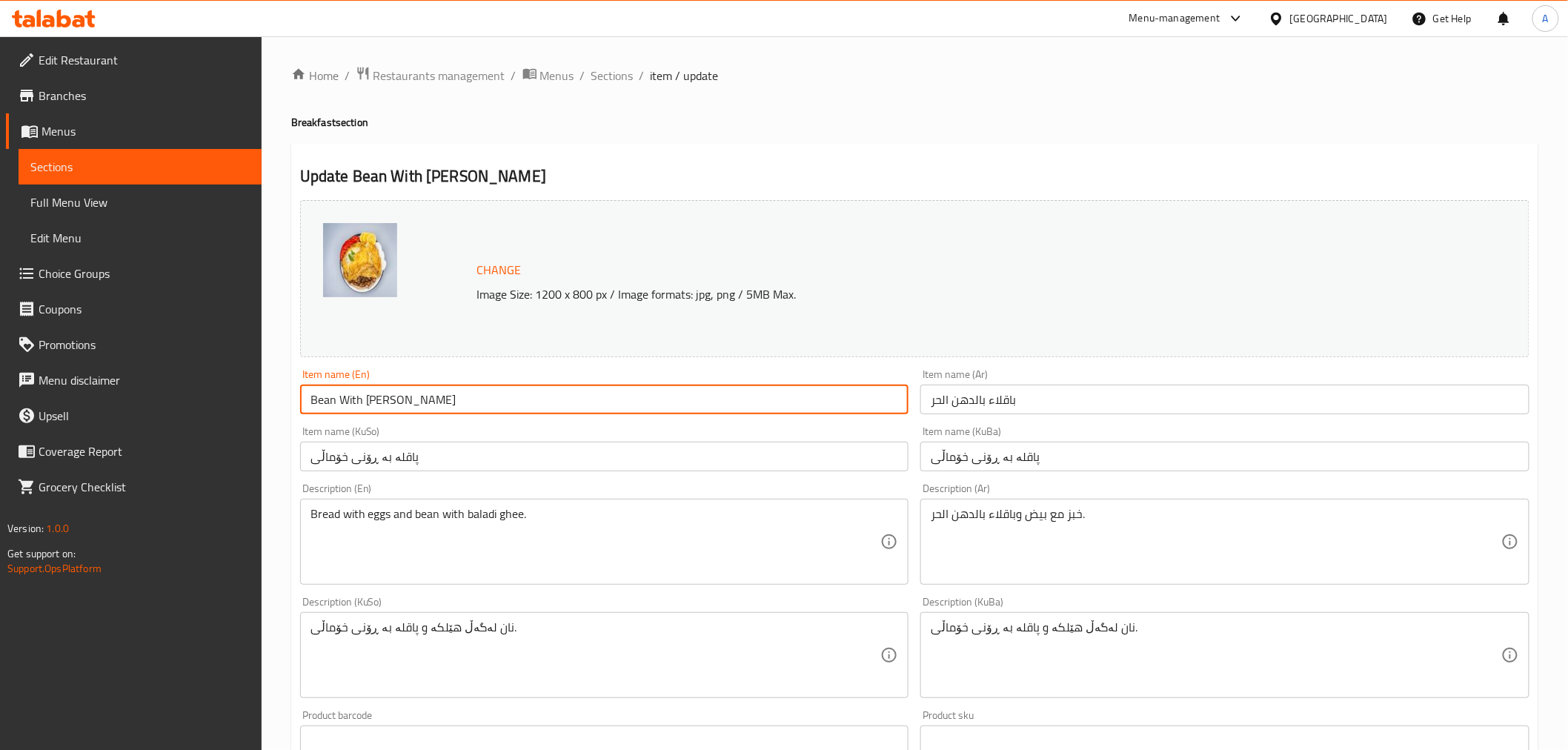
click at [381, 405] on input "Bean With [PERSON_NAME]" at bounding box center [605, 399] width 609 height 30
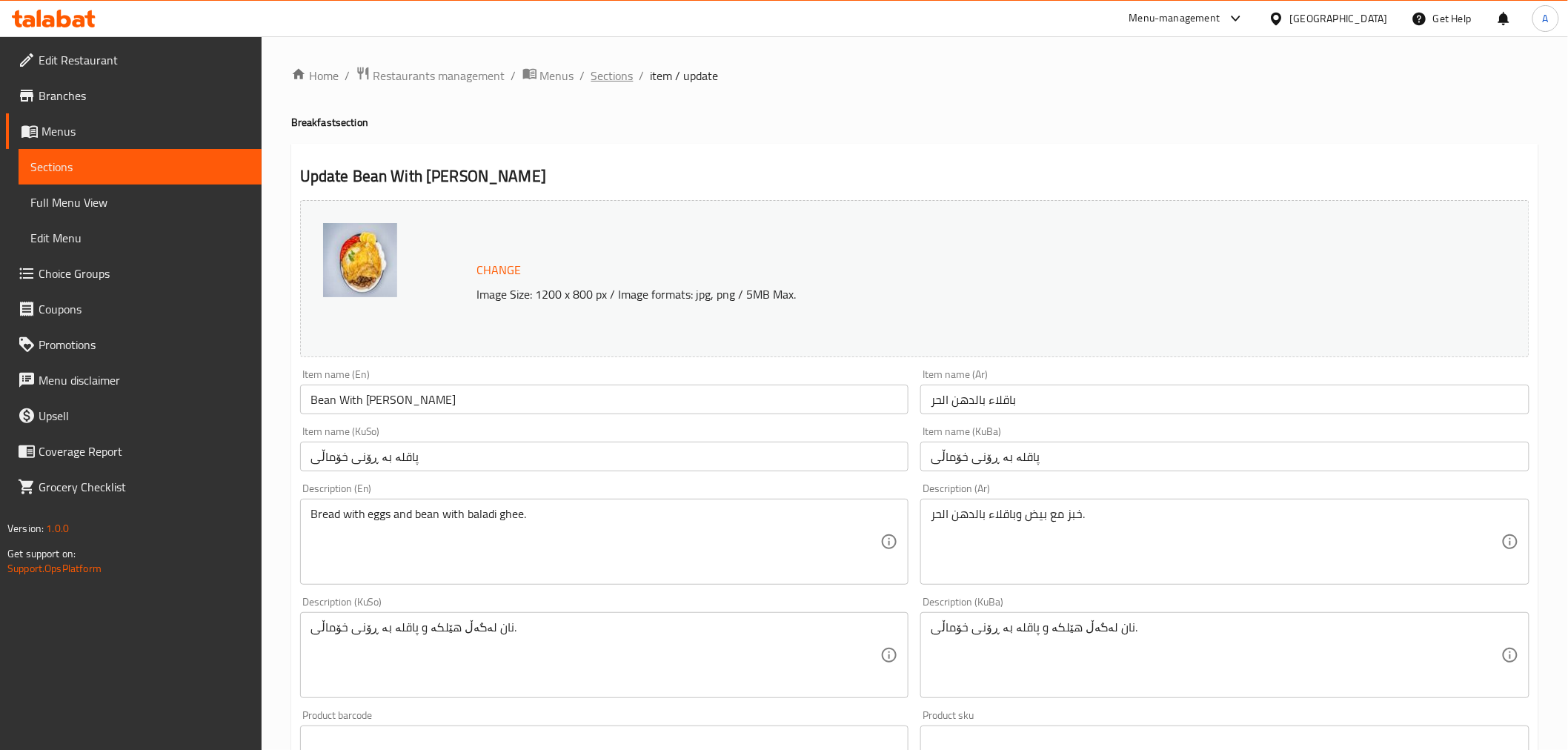
click at [631, 75] on span "Sections" at bounding box center [612, 76] width 42 height 18
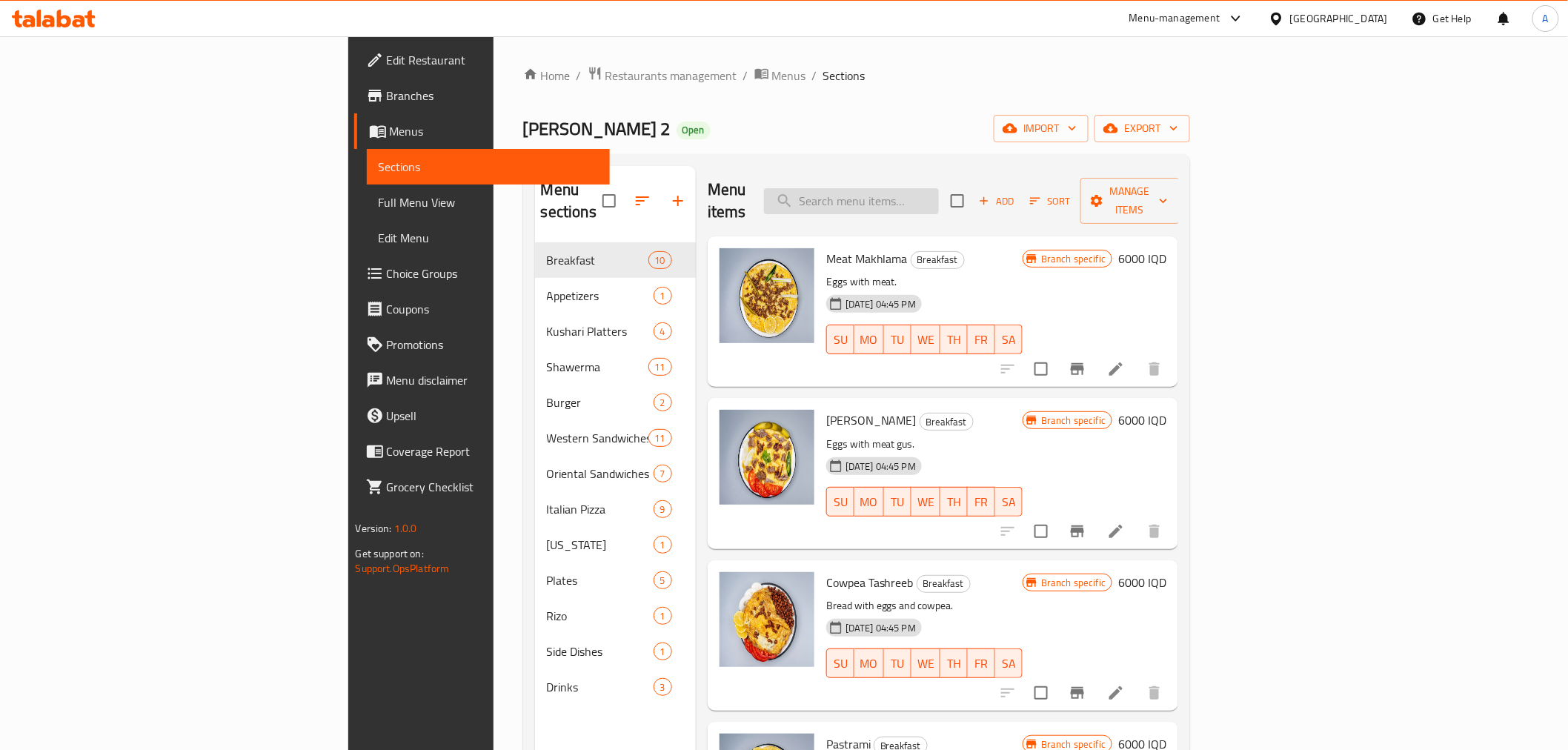
click at [921, 188] on input "search" at bounding box center [852, 201] width 175 height 26
type input "y"
type input "u"
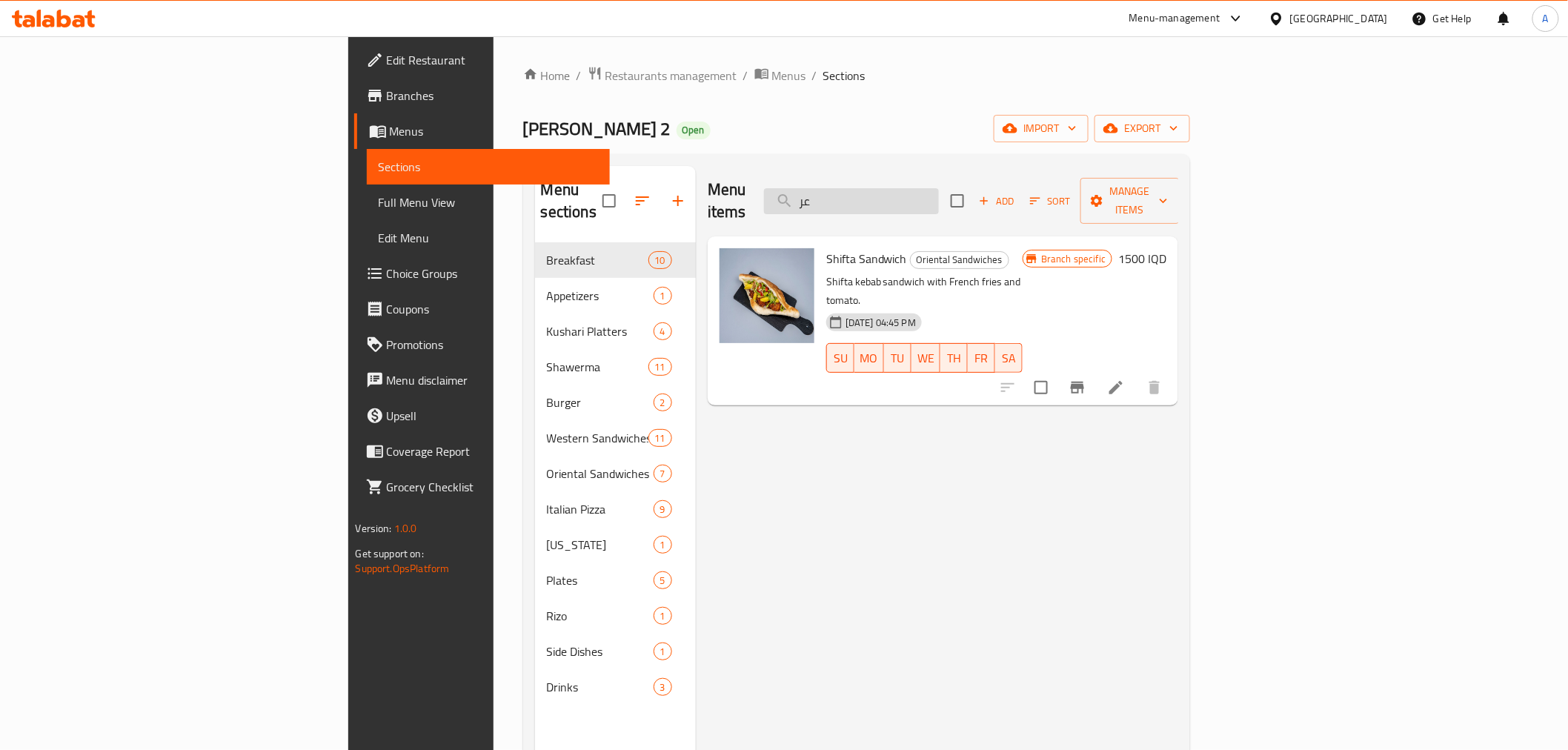
type input "ع"
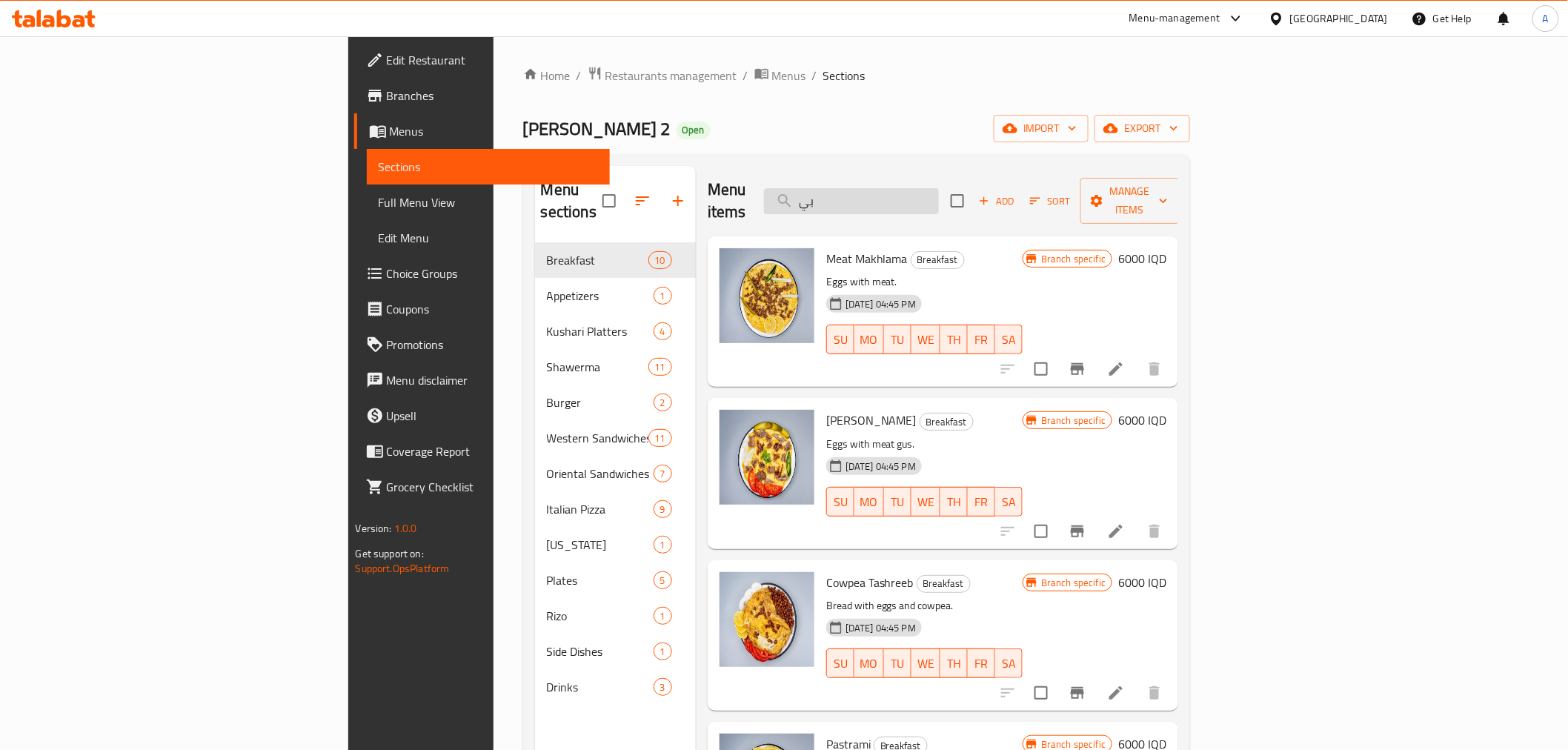
type input "بيض"
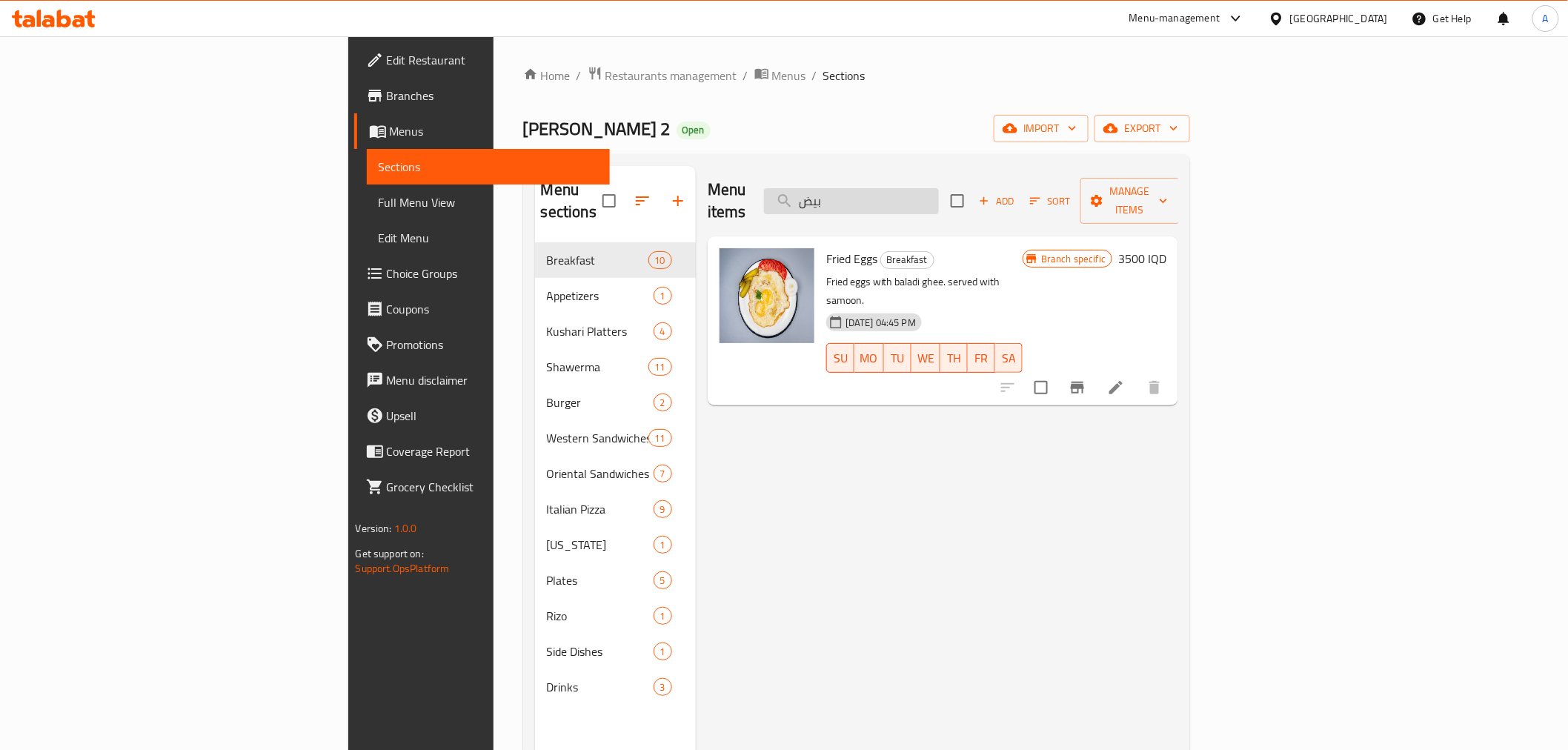
click at [939, 188] on input "بيض" at bounding box center [852, 201] width 175 height 26
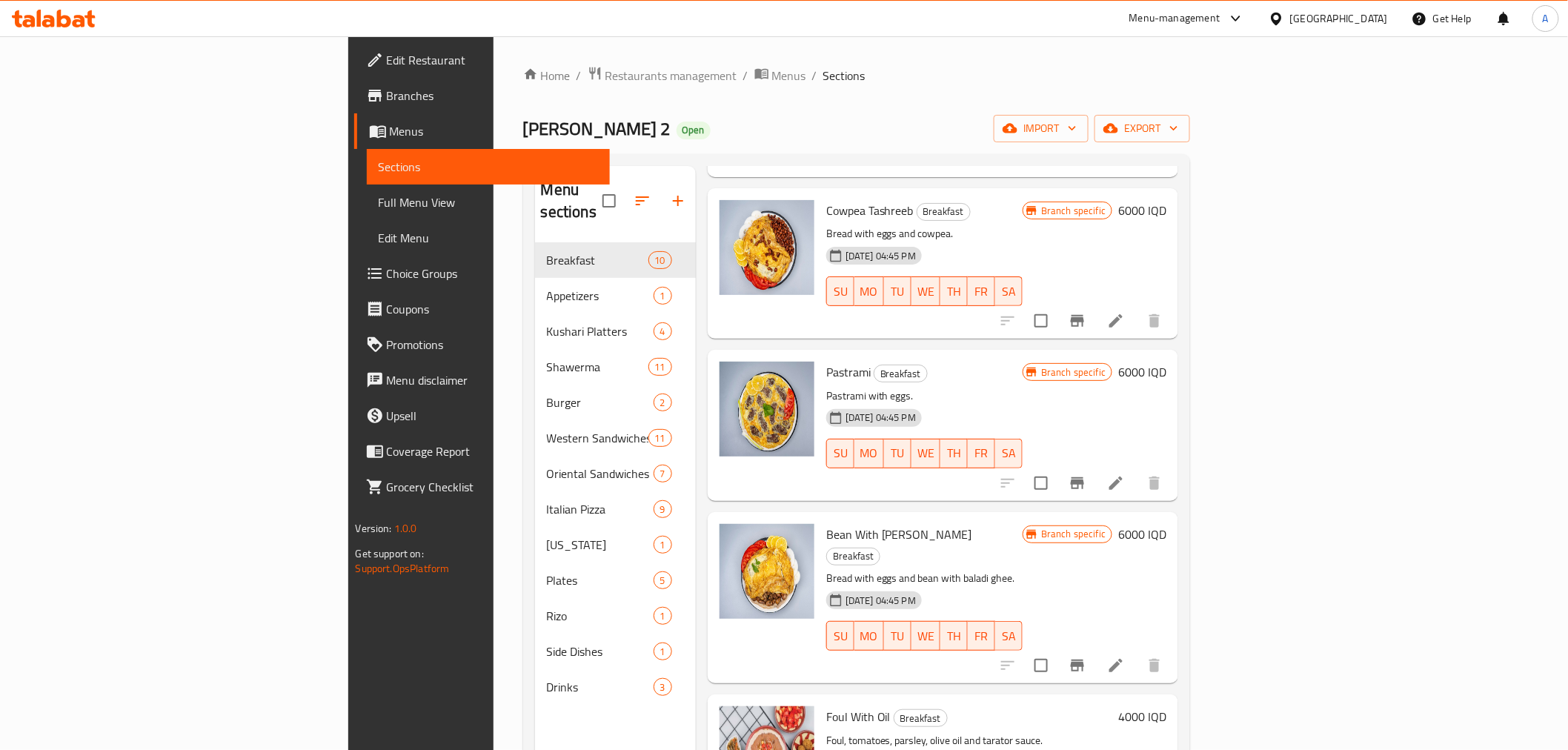
scroll to position [411, 0]
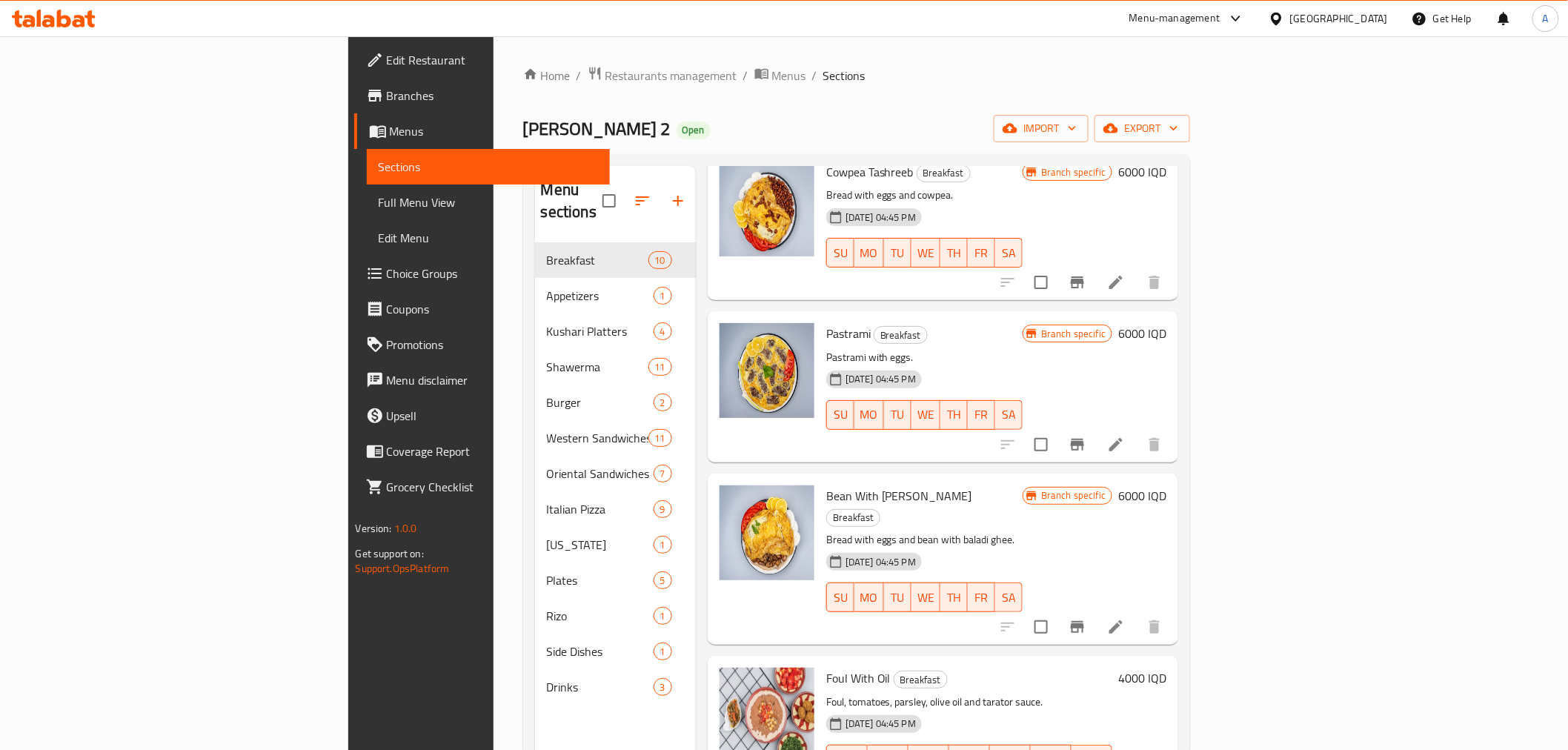
click at [827, 322] on span "Pastrami" at bounding box center [849, 333] width 44 height 22
copy h6 "Pastrami"
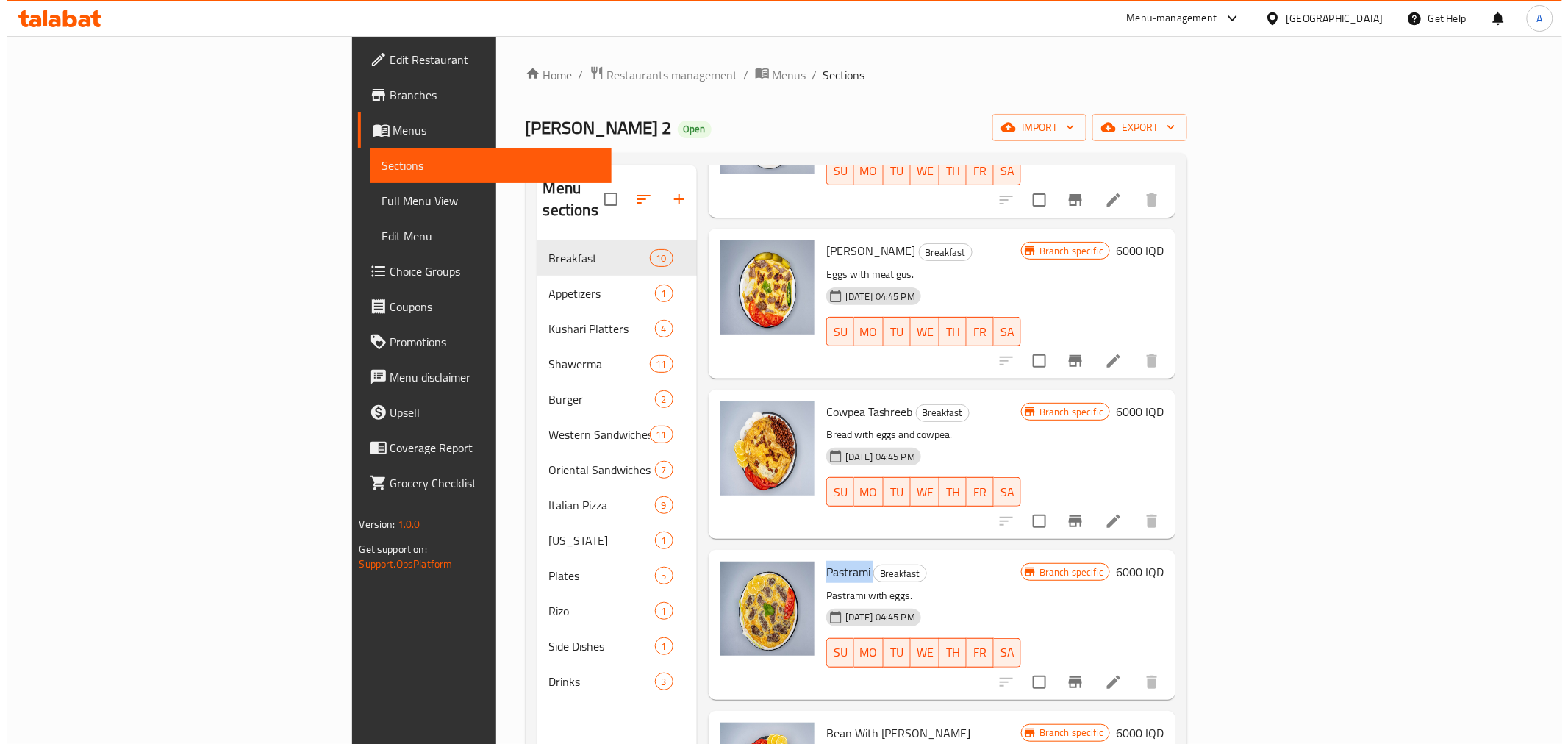
scroll to position [0, 0]
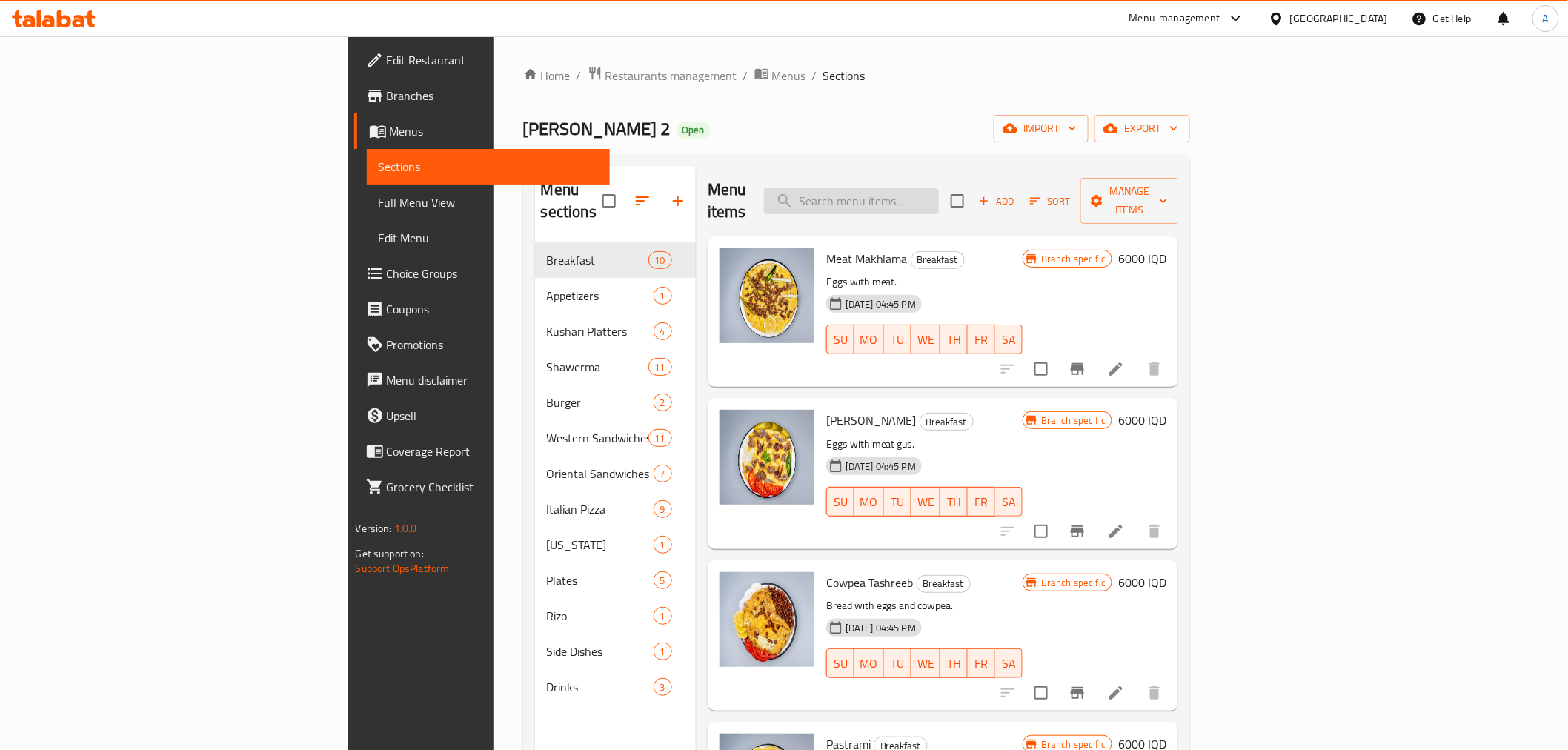
click at [922, 200] on input "search" at bounding box center [852, 201] width 175 height 26
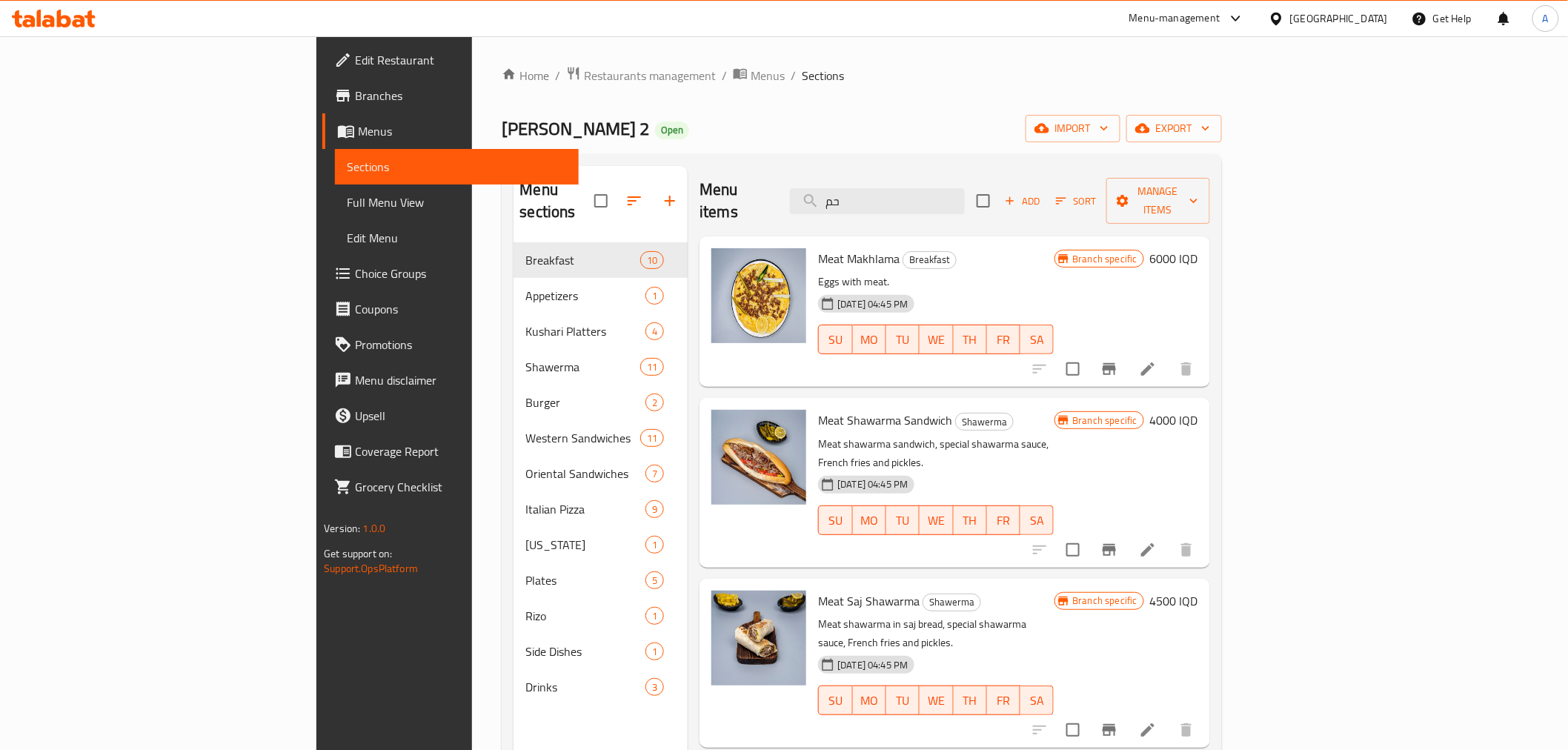
type input "حم"
click at [758, 84] on ol "Home / Restaurants management / Menus / Sections" at bounding box center [861, 76] width 720 height 19
click at [584, 70] on span "Restaurants management" at bounding box center [650, 76] width 132 height 18
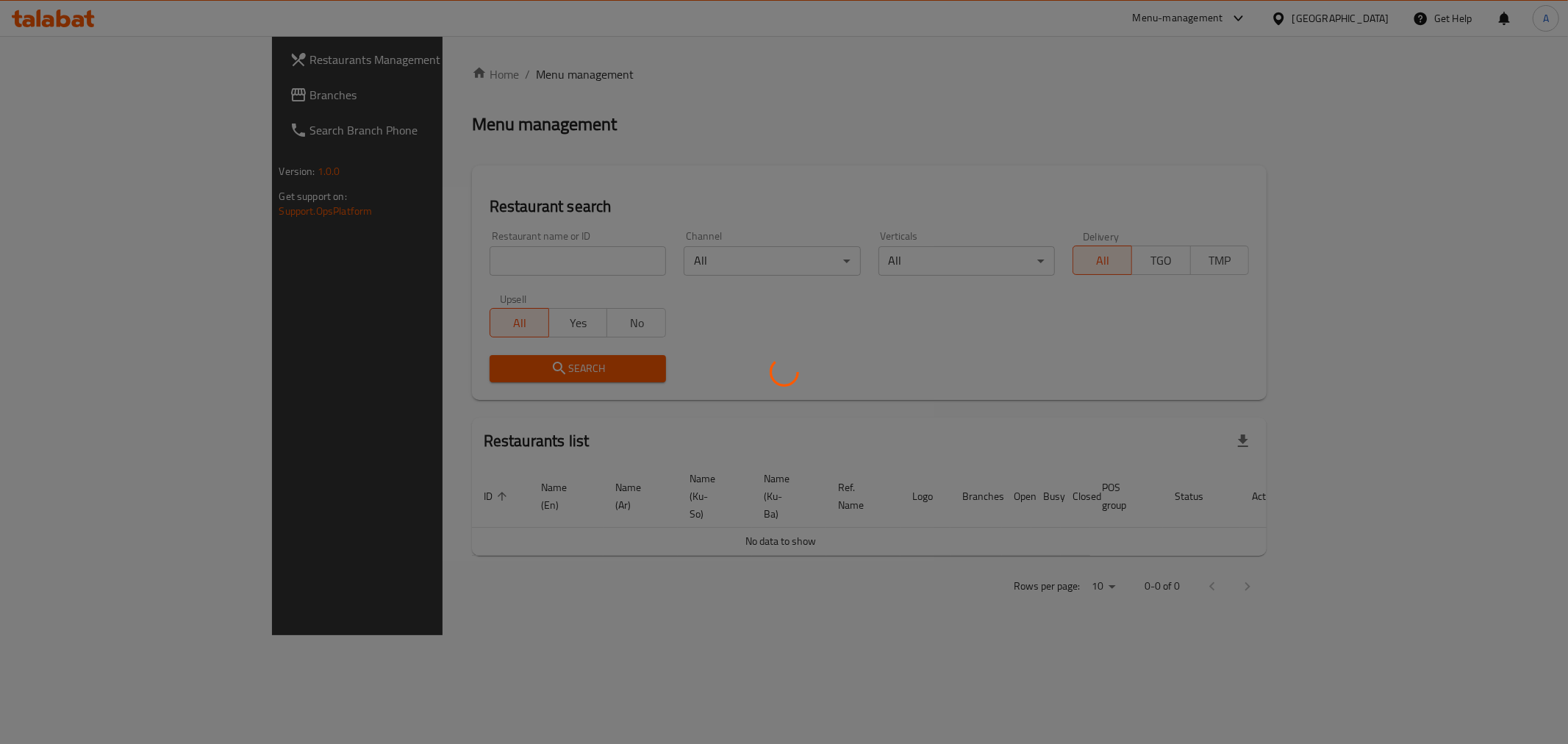
click at [388, 258] on div at bounding box center [784, 372] width 1568 height 744
click at [607, 324] on div at bounding box center [784, 372] width 1568 height 744
